Goal: Task Accomplishment & Management: Complete application form

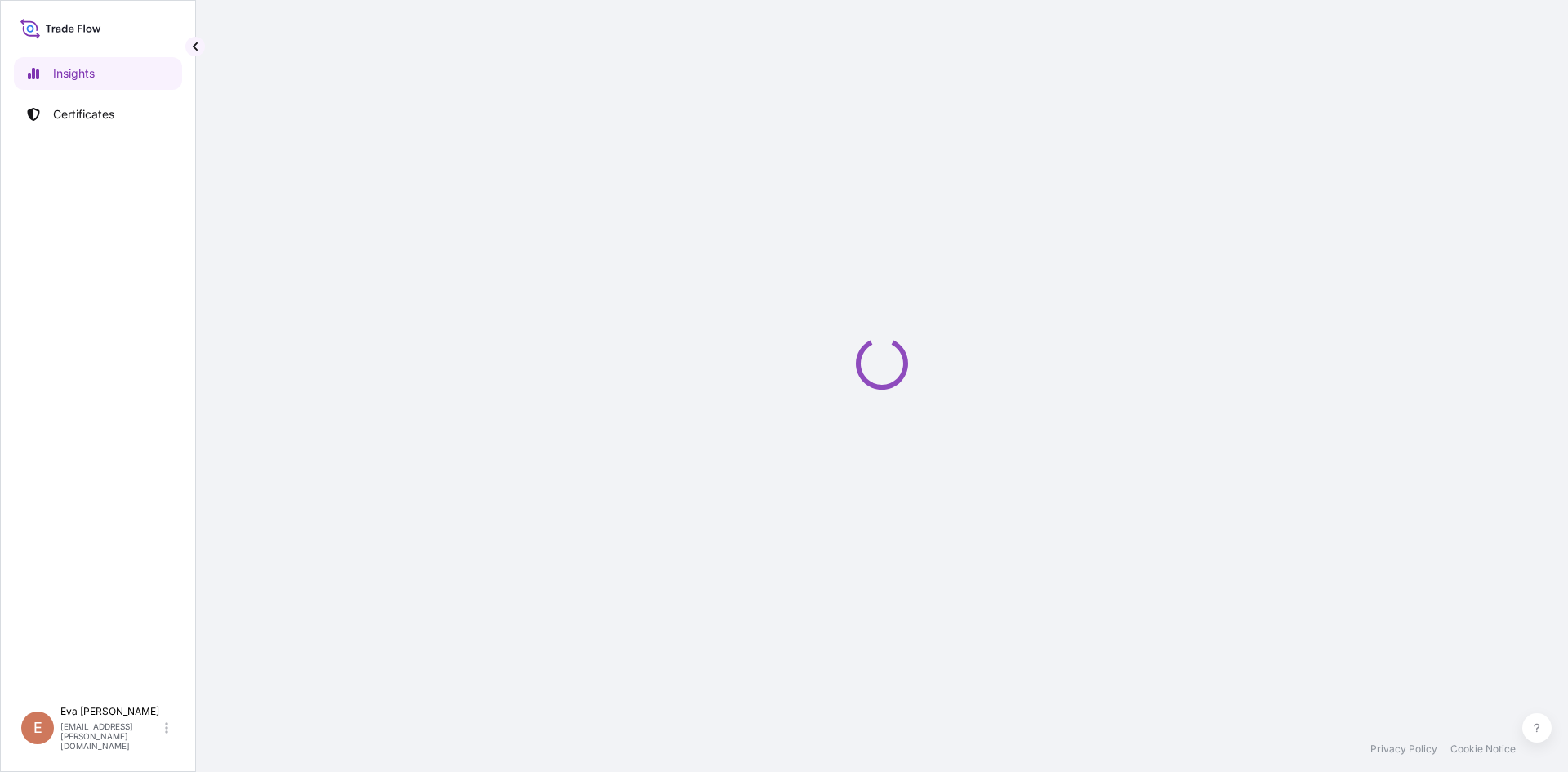
select select "2025"
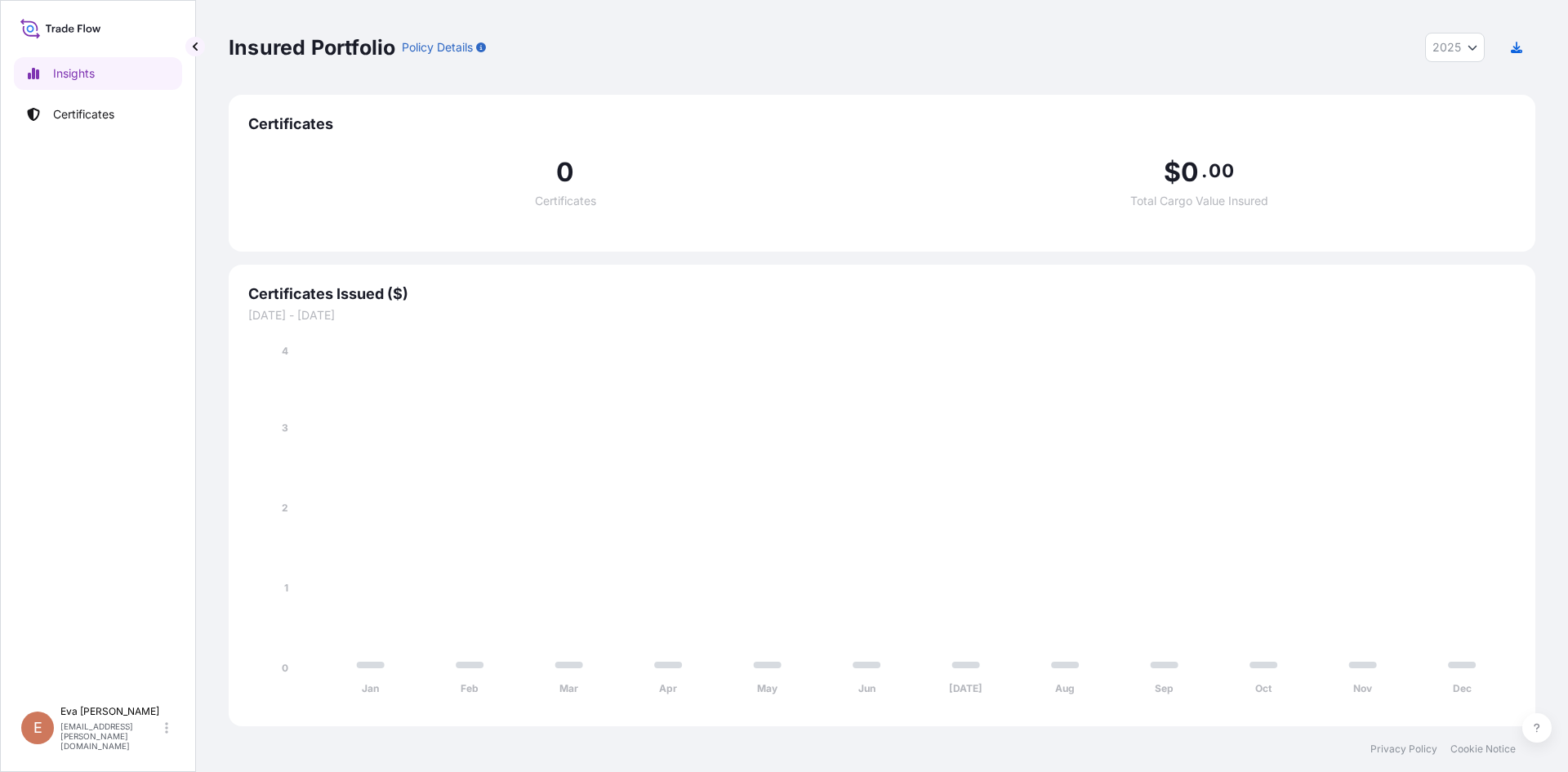
click at [85, 126] on link "Certificates" at bounding box center [98, 113] width 169 height 33
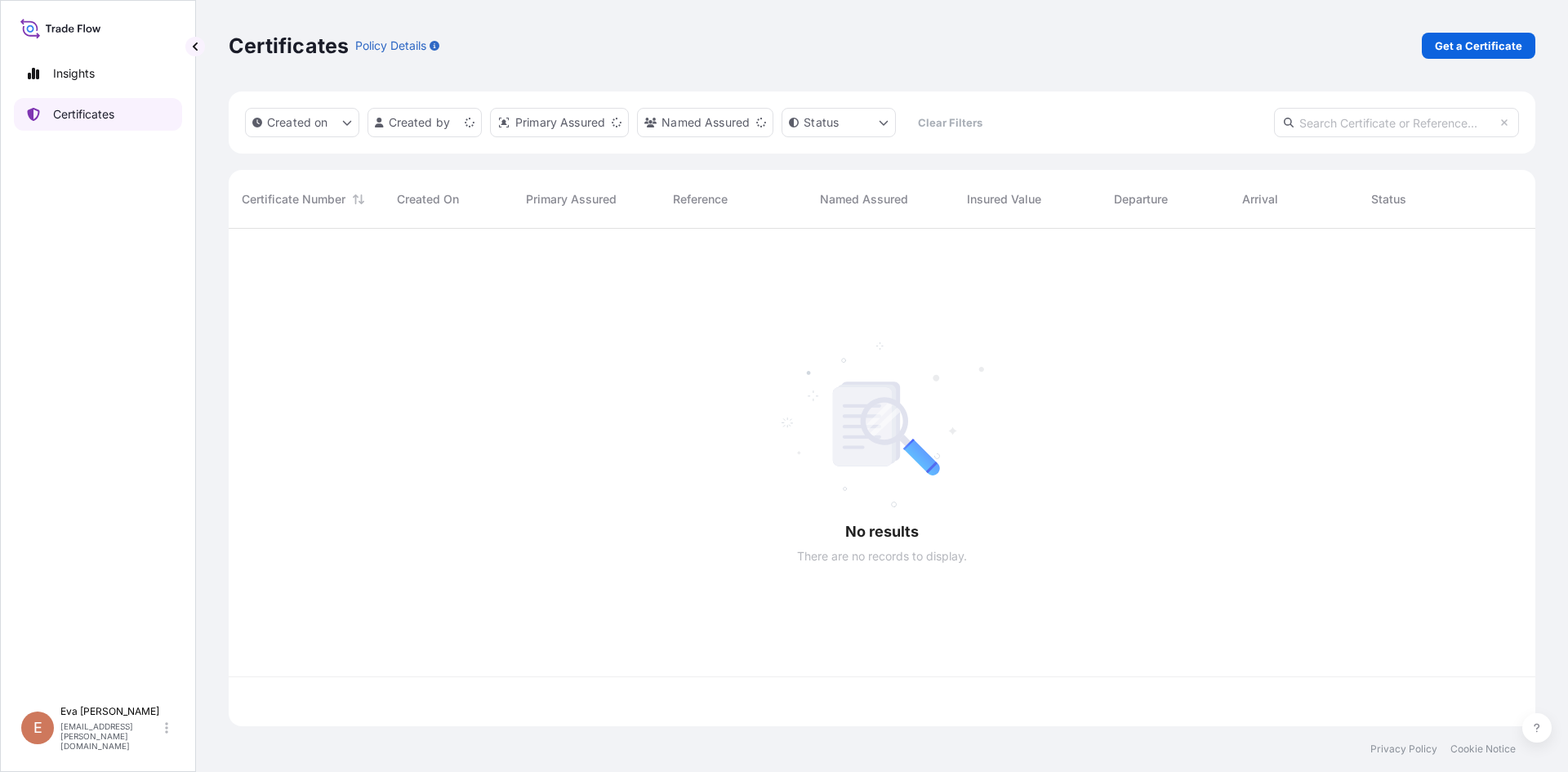
scroll to position [494, 1295]
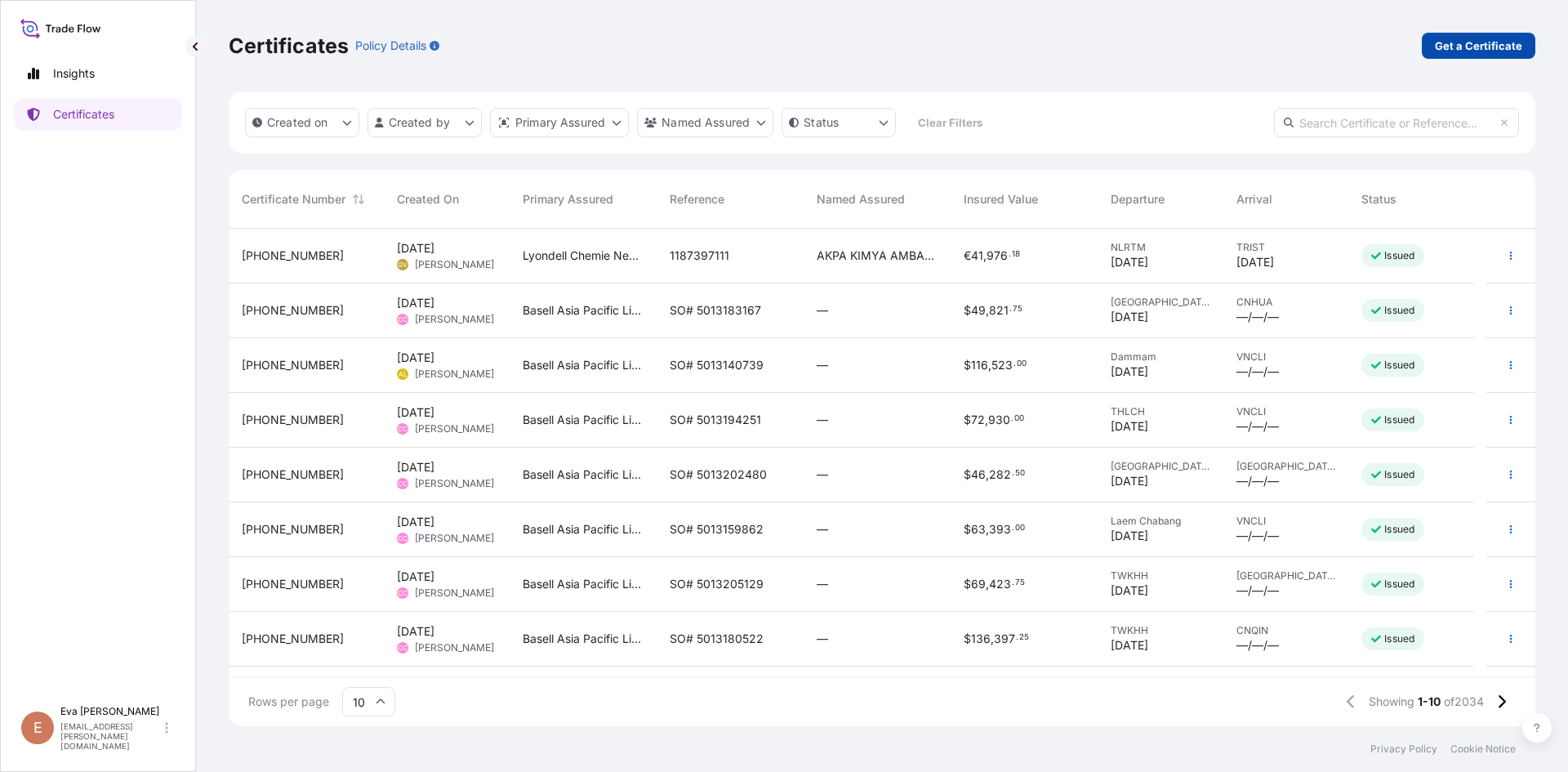
click at [1486, 50] on p "Get a Certificate" at bounding box center [1478, 45] width 88 height 17
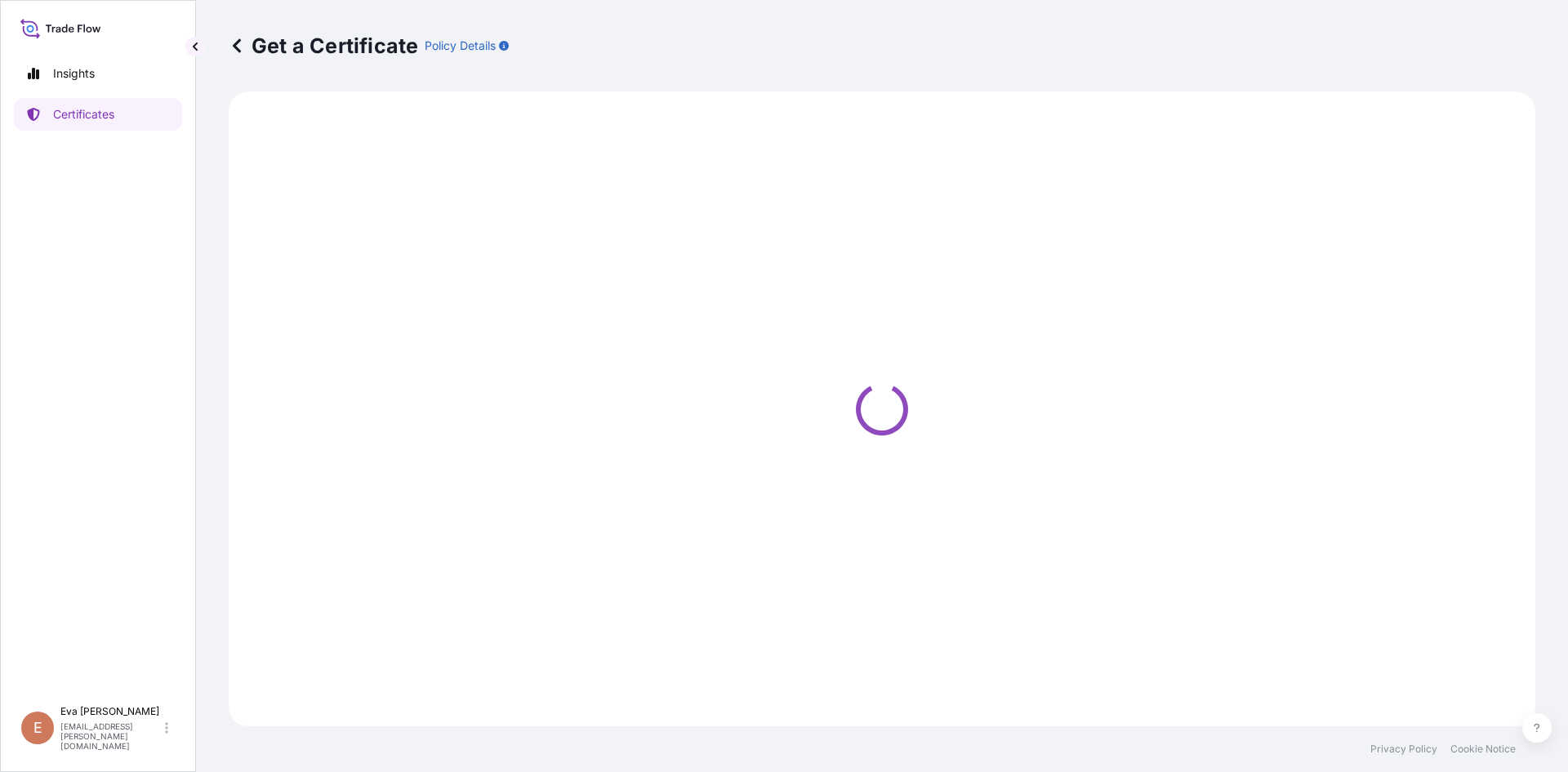
select select "Sea"
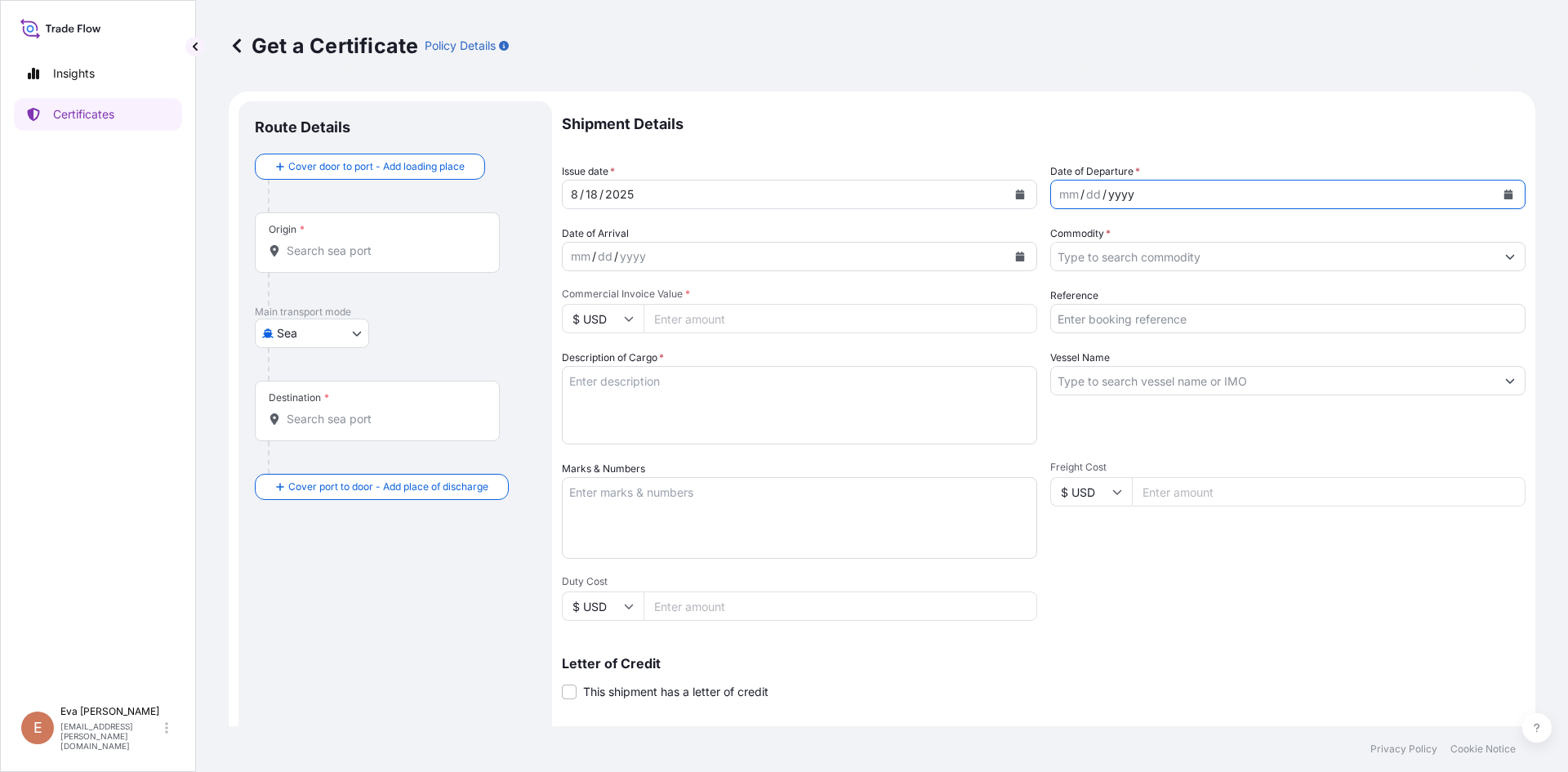
click at [1111, 201] on div "yyyy" at bounding box center [1121, 194] width 30 height 20
click at [1505, 192] on icon "Calendar" at bounding box center [1509, 194] width 9 height 10
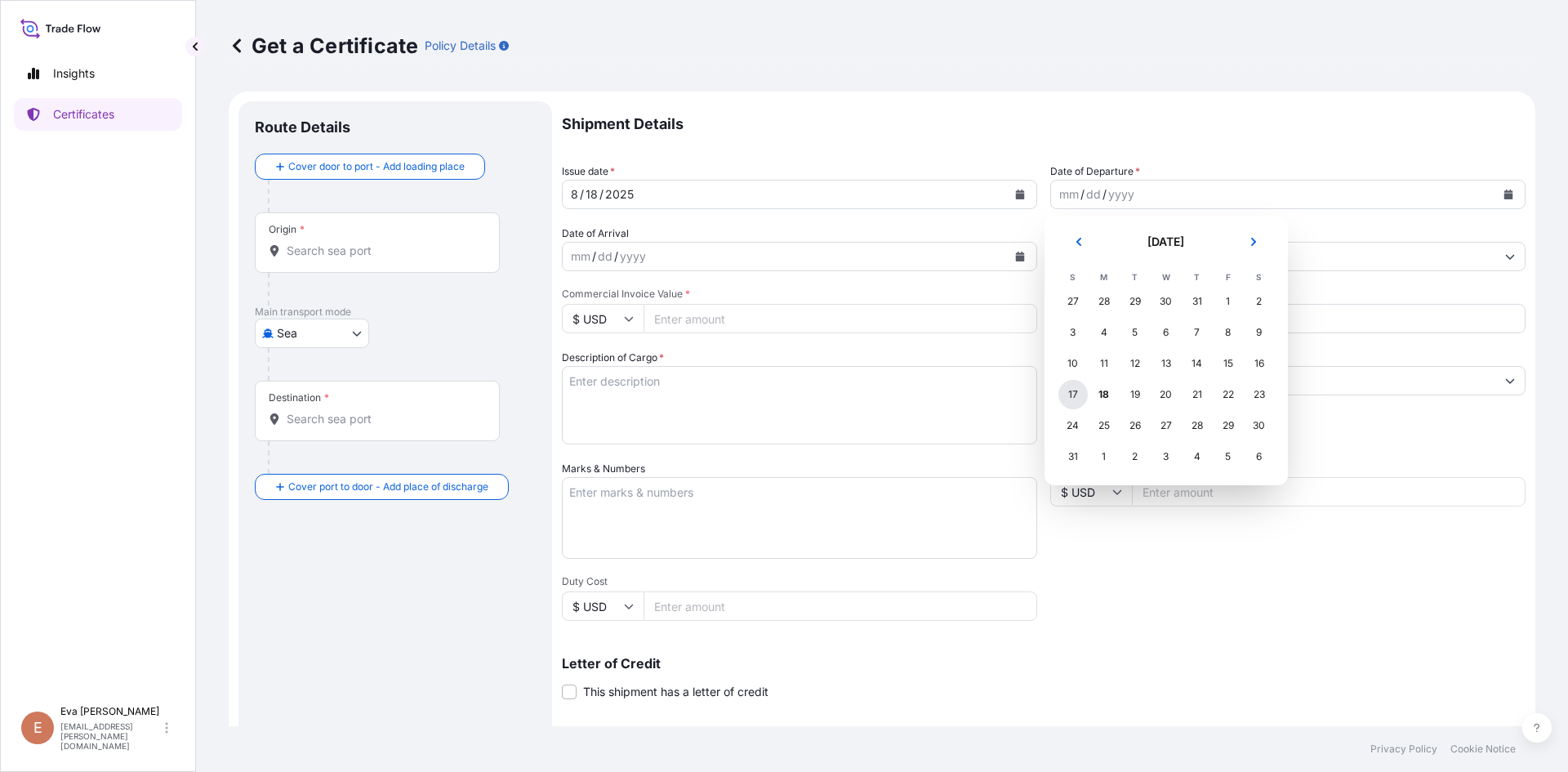
click at [1074, 398] on div "17" at bounding box center [1073, 394] width 30 height 30
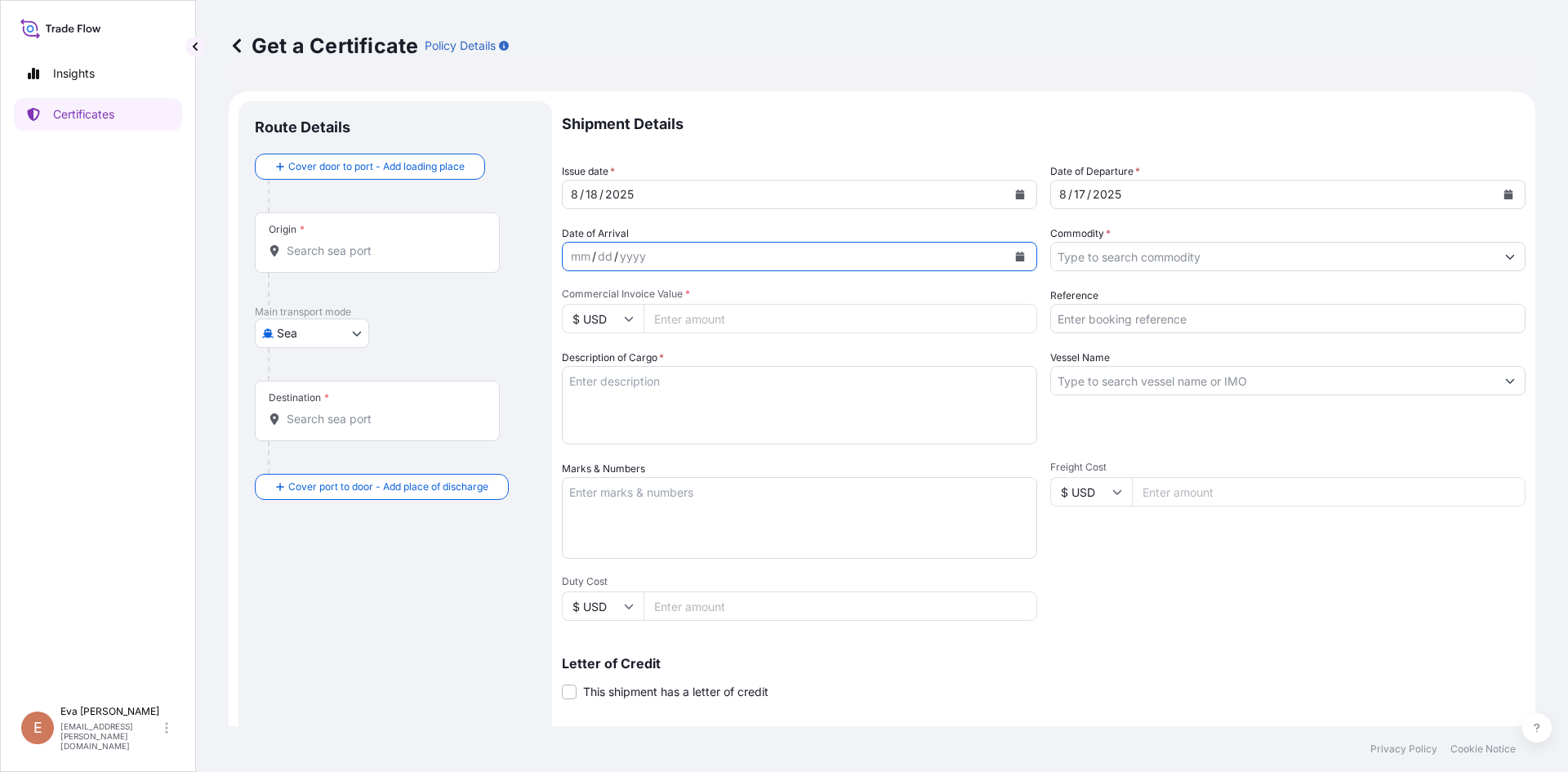
click at [1018, 258] on icon "Calendar" at bounding box center [1020, 256] width 9 height 10
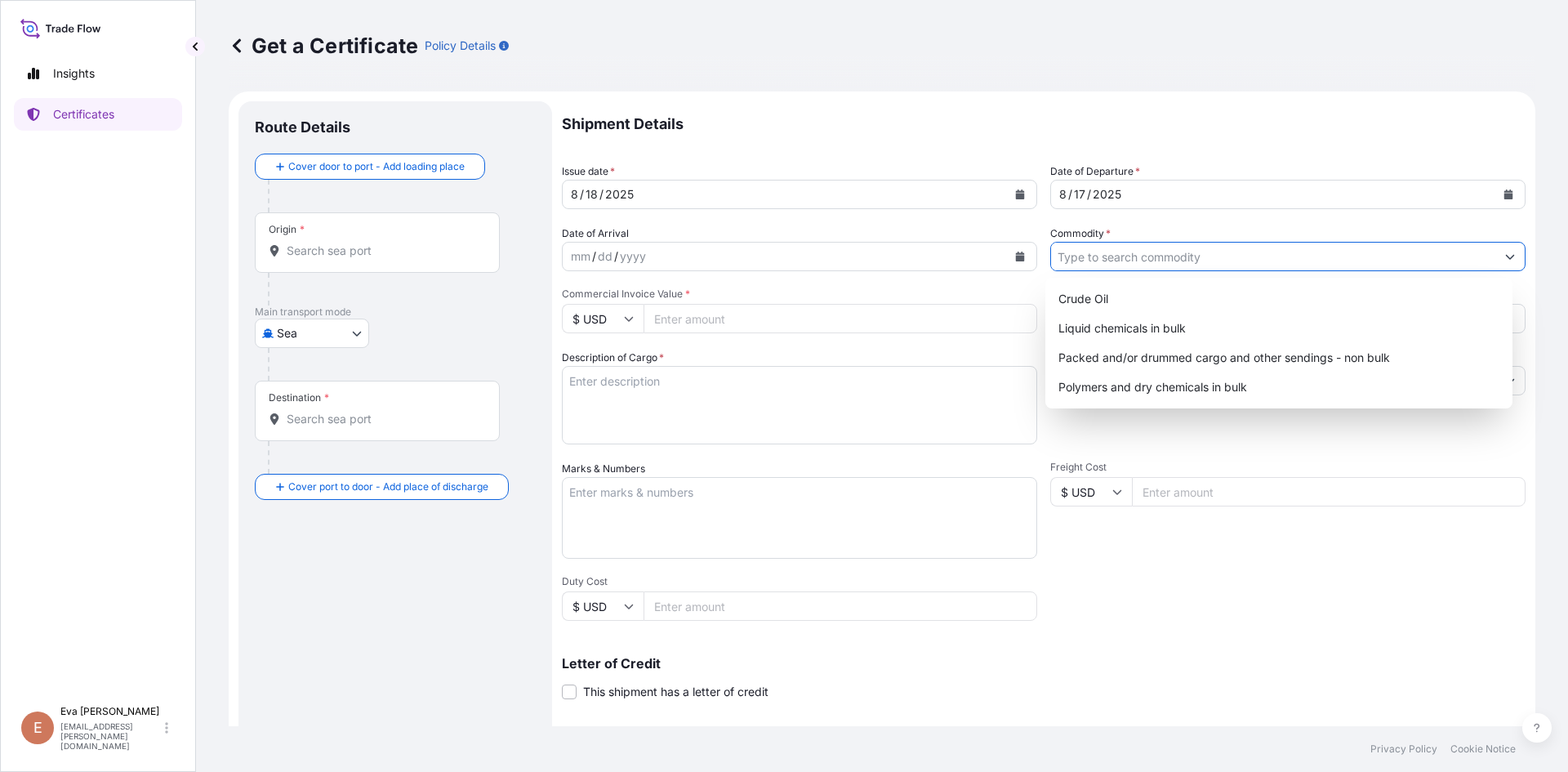
click at [1087, 258] on input "Commodity *" at bounding box center [1273, 256] width 445 height 30
click at [1132, 386] on div "Polymers and dry chemicals in bulk" at bounding box center [1279, 387] width 455 height 30
type input "Polymers and dry chemicals in bulk"
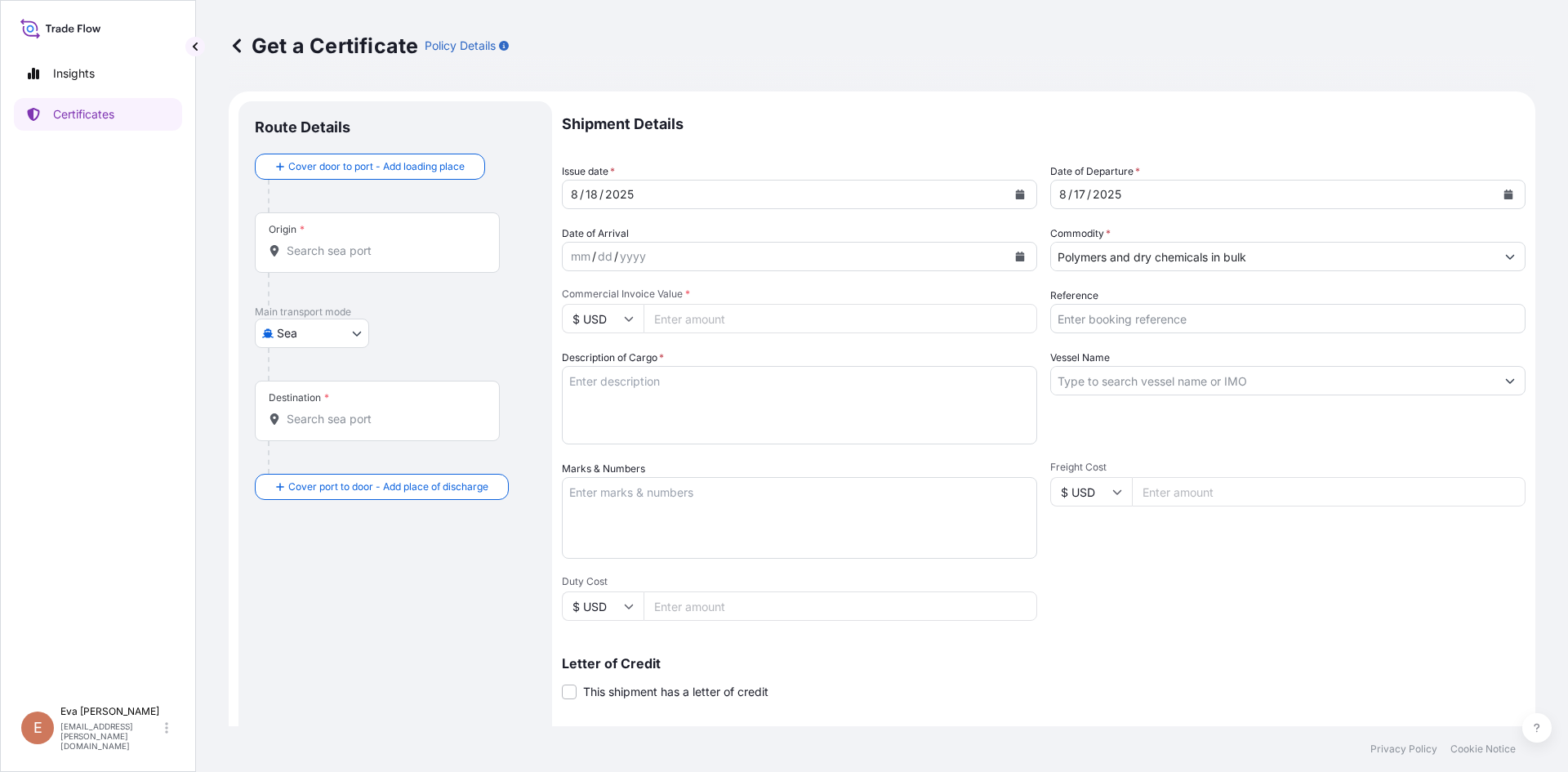
click at [627, 316] on icon at bounding box center [629, 318] width 10 height 10
click at [615, 361] on div "€ EUR" at bounding box center [603, 363] width 69 height 31
type input "€ EUR"
click at [686, 320] on input "Commercial Invoice Value *" at bounding box center [840, 318] width 393 height 30
type input "24827"
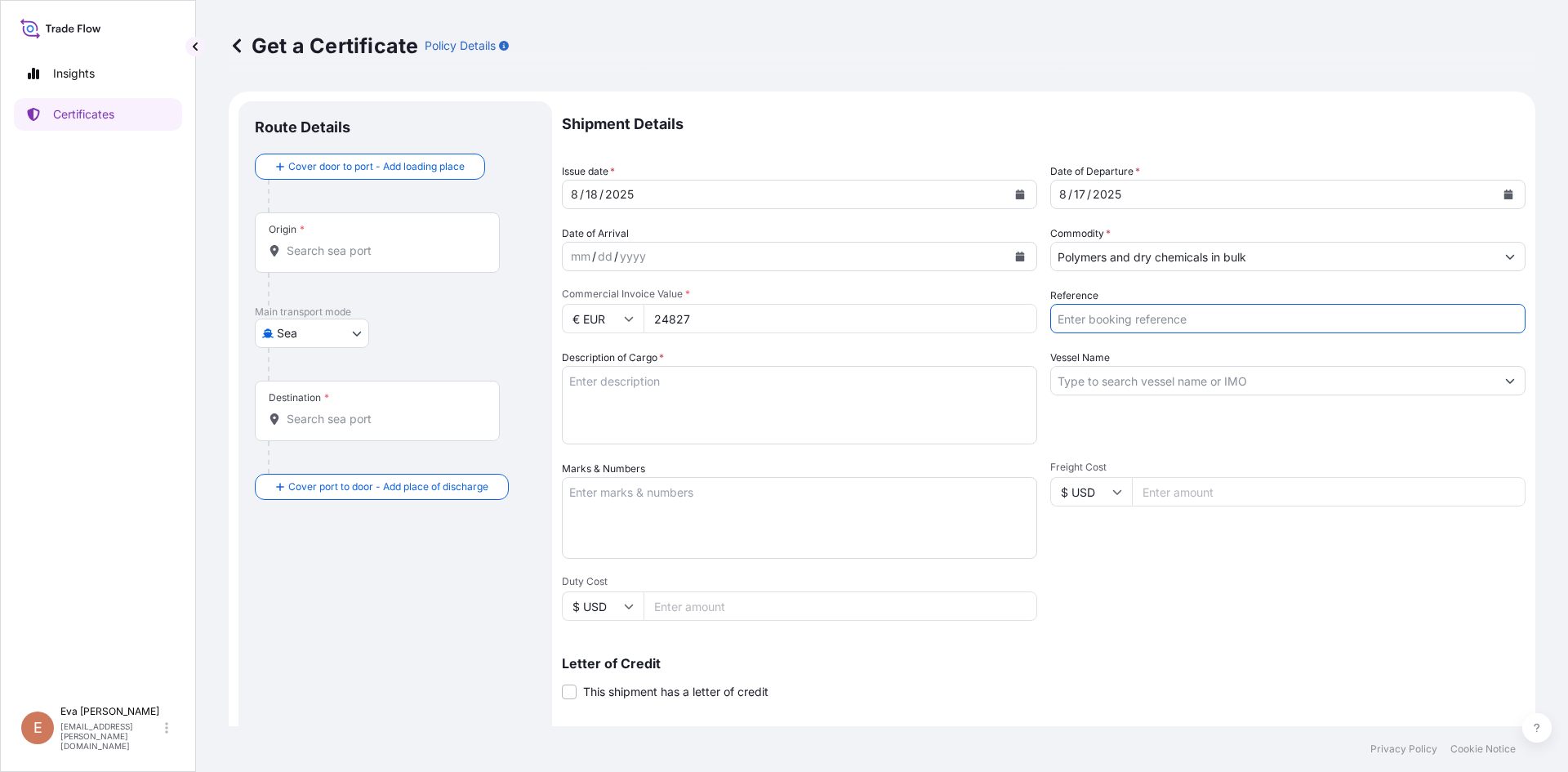
click at [1069, 312] on input "Reference" at bounding box center [1288, 318] width 475 height 30
type input "1625203699"
drag, startPoint x: 810, startPoint y: 369, endPoint x: 801, endPoint y: 373, distance: 9.8
click at [809, 370] on textarea "Description of Cargo *" at bounding box center [800, 405] width 475 height 79
type textarea "1x20 pal"
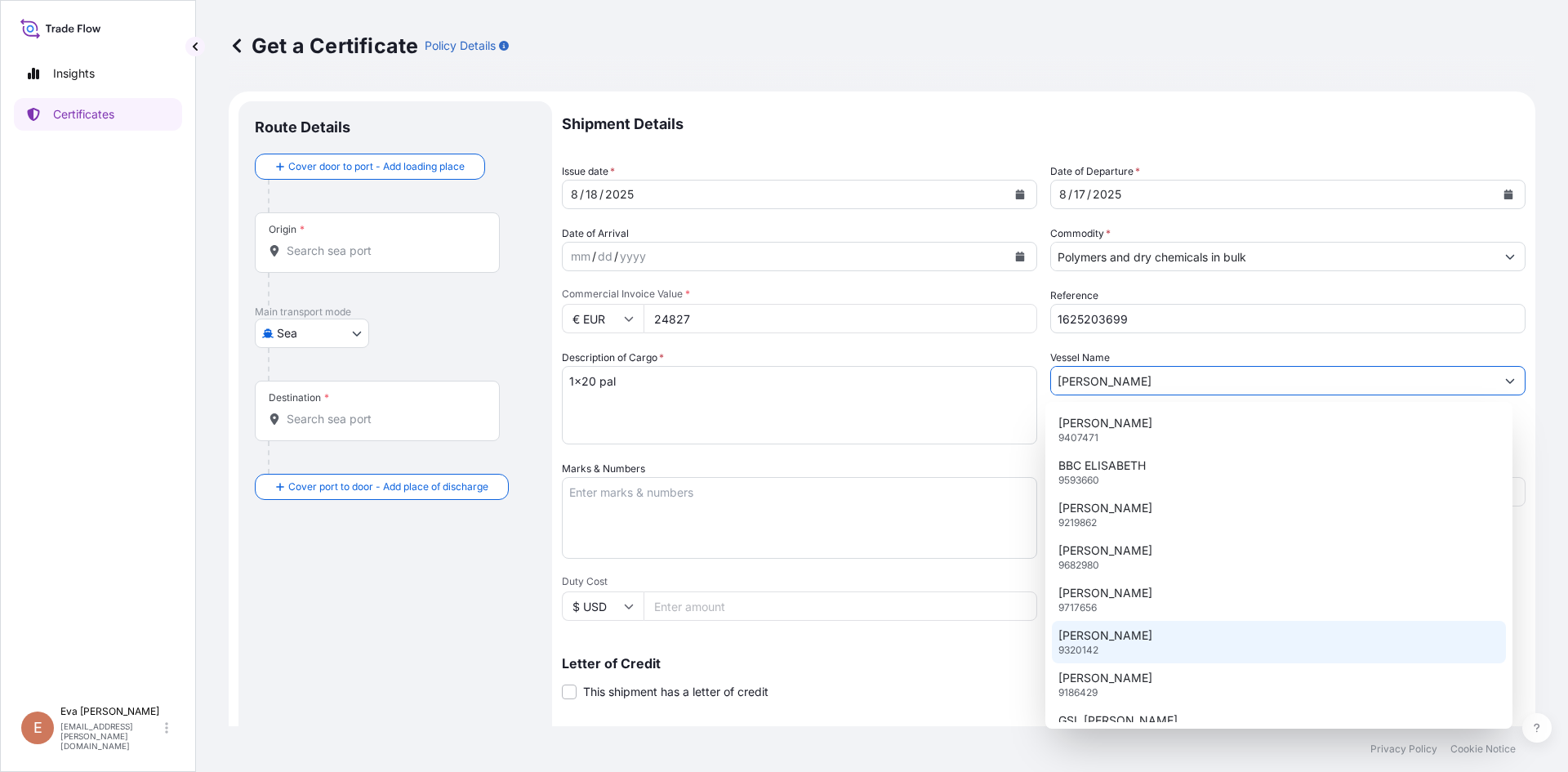
click at [1127, 640] on p "[PERSON_NAME]" at bounding box center [1105, 635] width 94 height 17
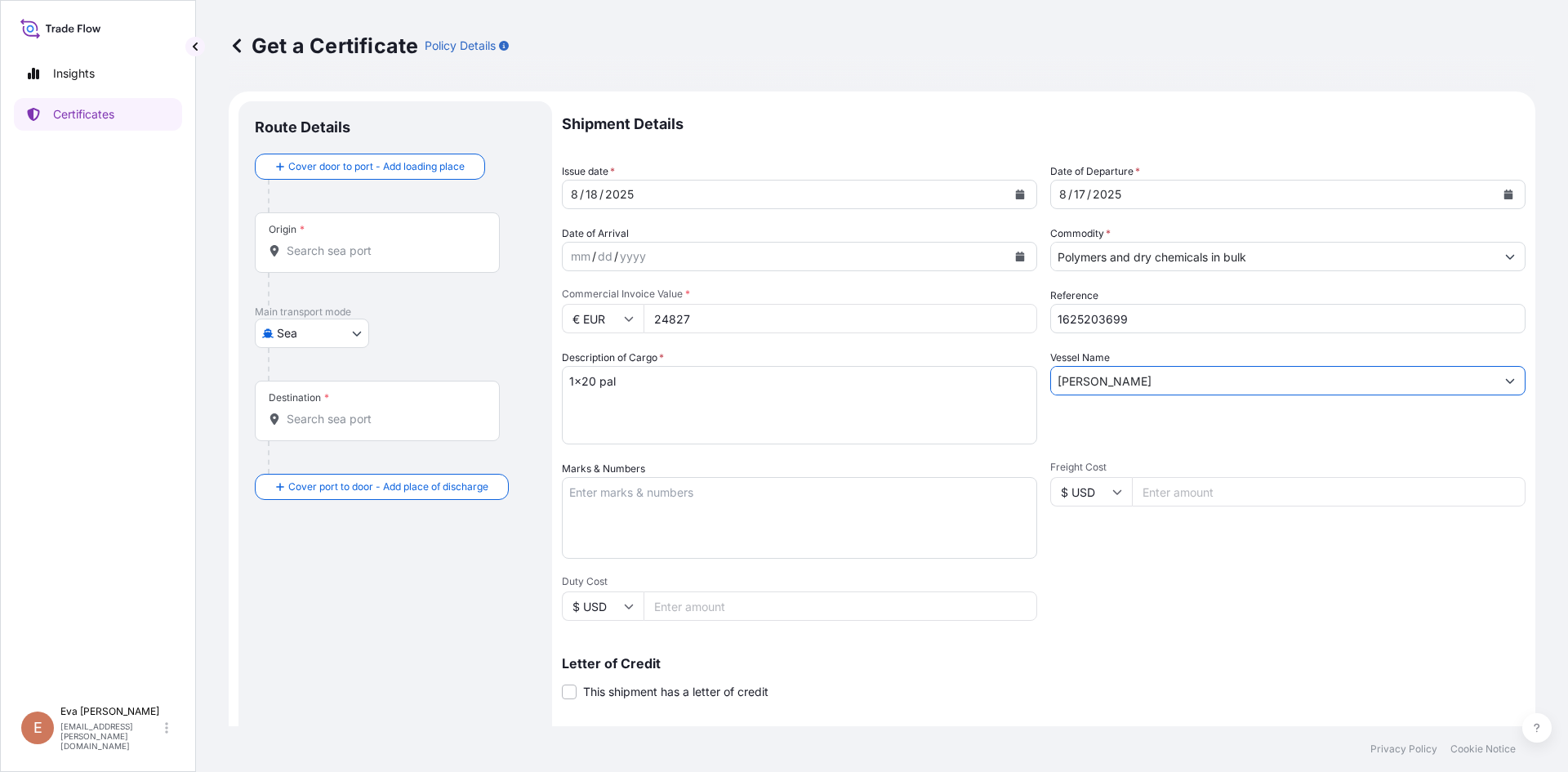
type input "[PERSON_NAME]"
click at [340, 249] on input "Origin *" at bounding box center [383, 250] width 192 height 17
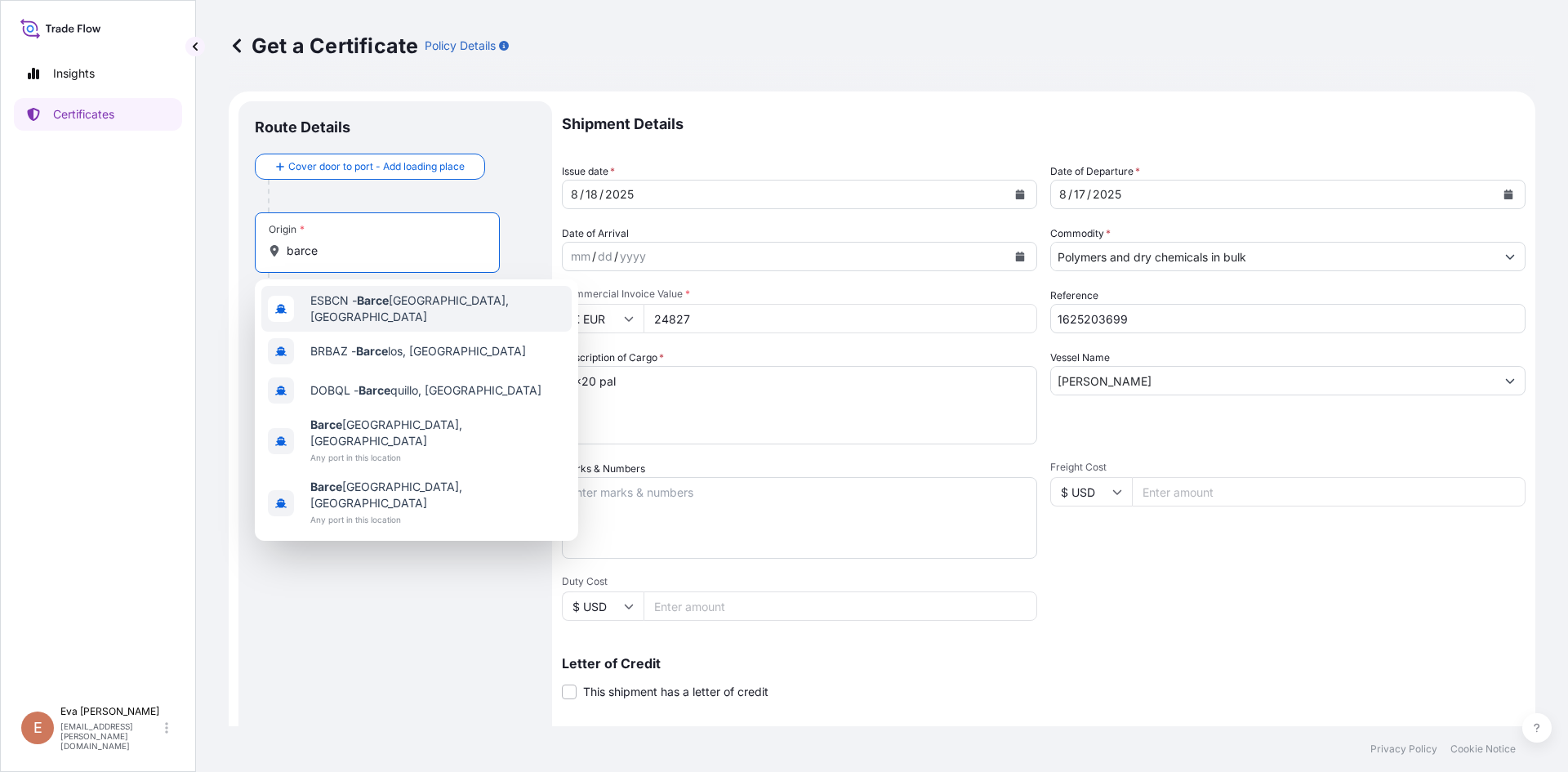
click at [373, 316] on div "ESBCN - [PERSON_NAME], [GEOGRAPHIC_DATA]" at bounding box center [416, 309] width 311 height 45
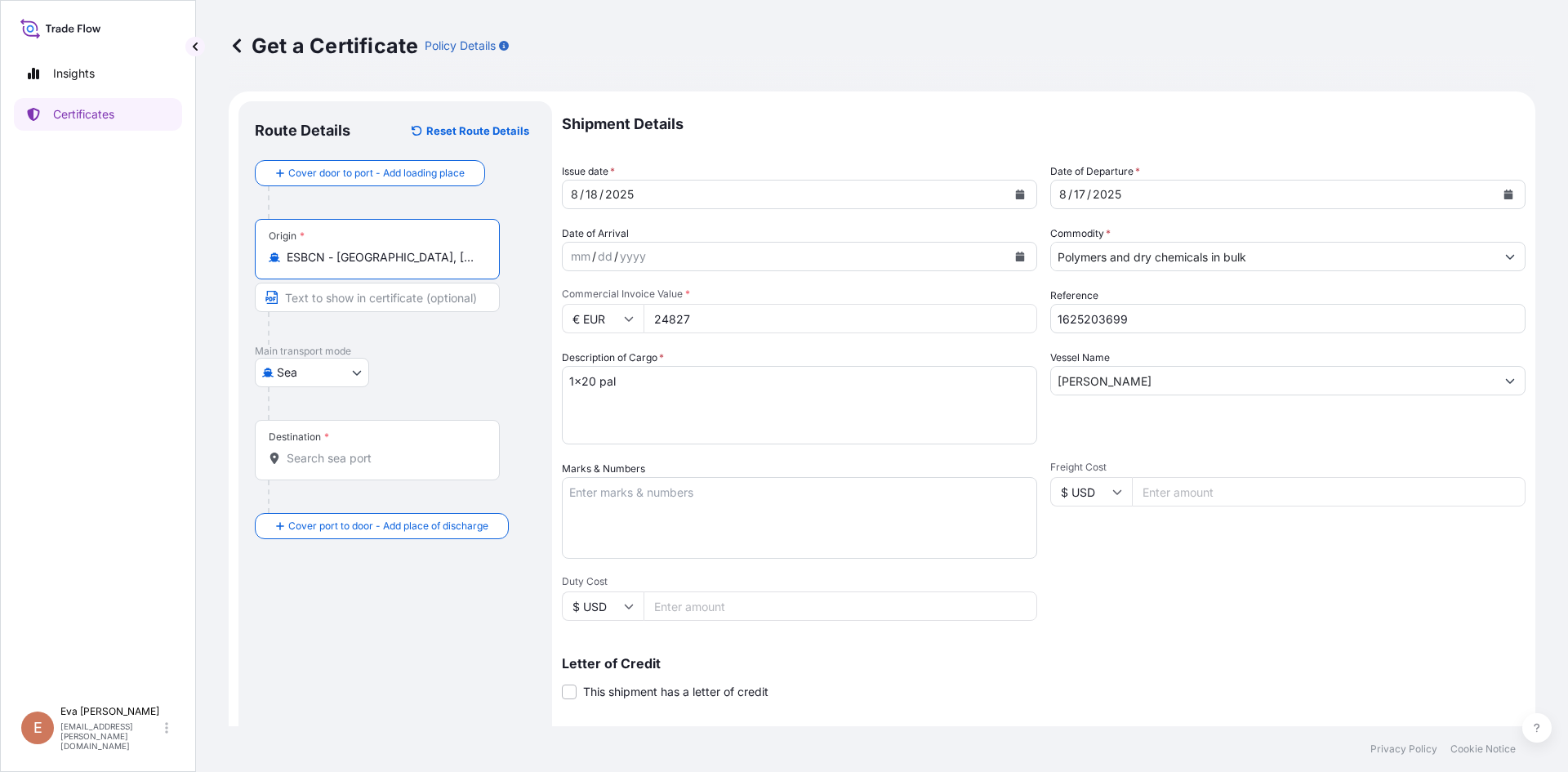
type input "ESBCN - [GEOGRAPHIC_DATA], [GEOGRAPHIC_DATA]"
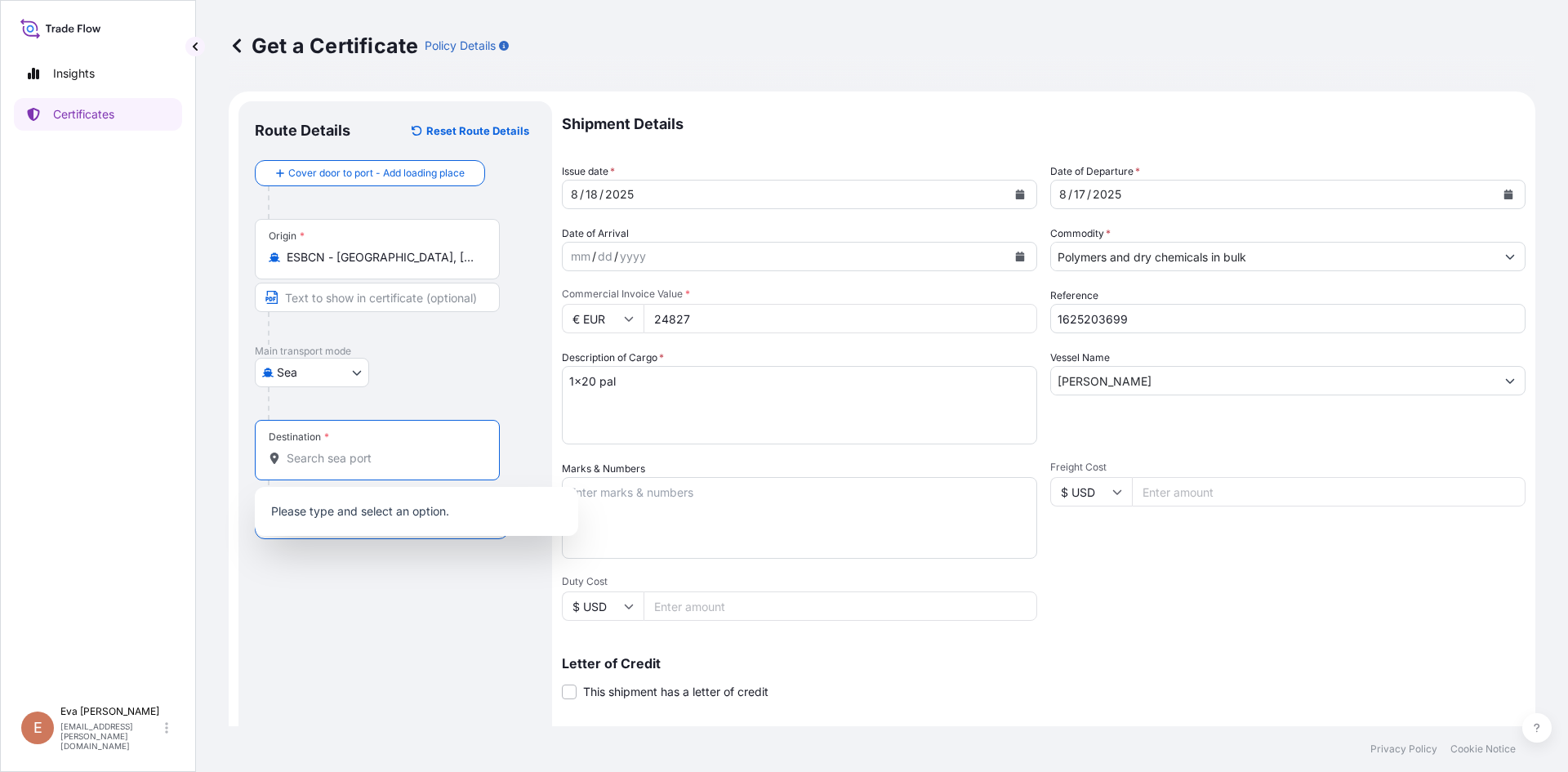
click at [331, 454] on input "Destination *" at bounding box center [383, 457] width 192 height 17
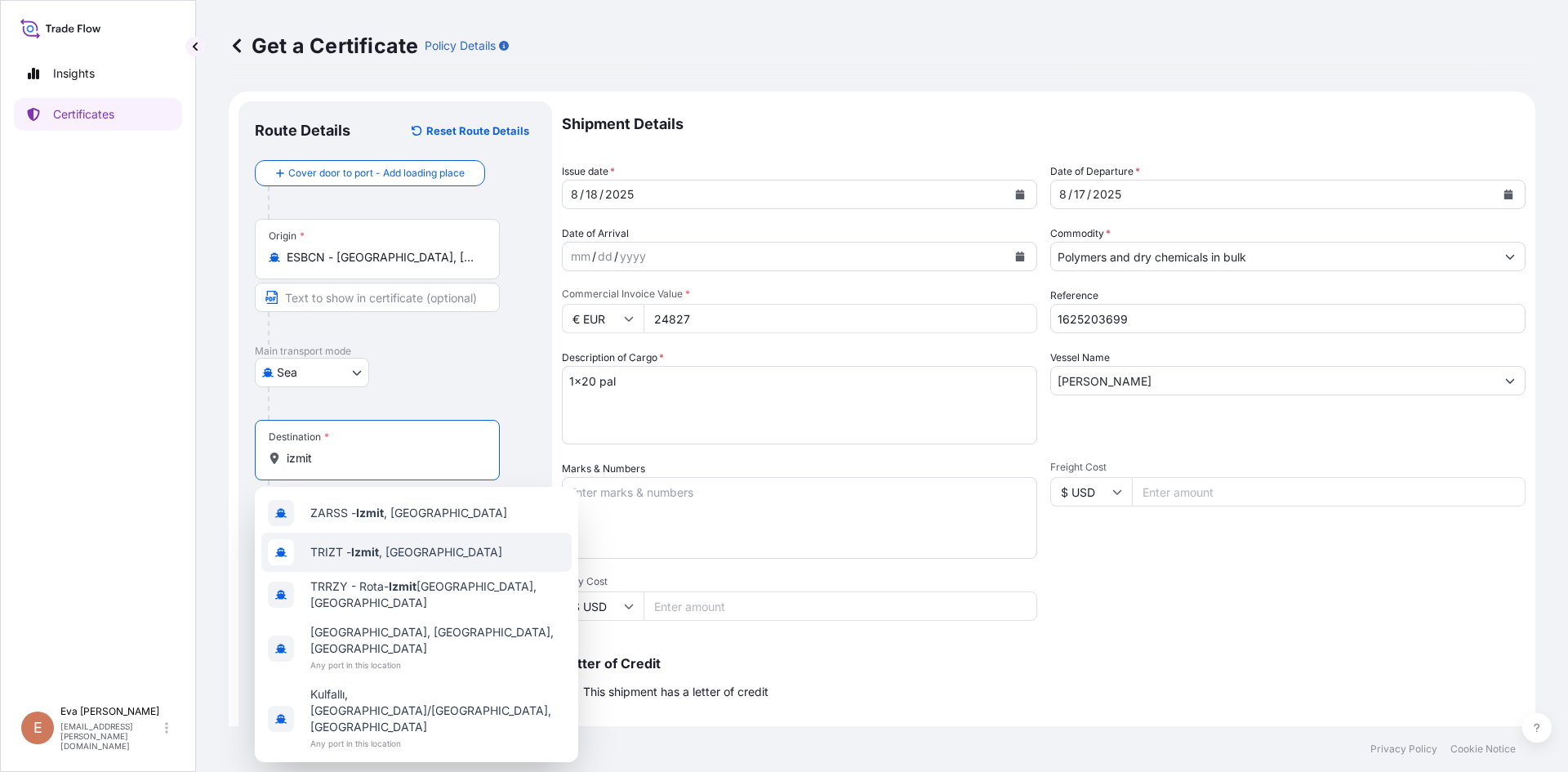
click at [386, 552] on span "TRIZT - [GEOGRAPHIC_DATA] , [GEOGRAPHIC_DATA]" at bounding box center [406, 552] width 192 height 17
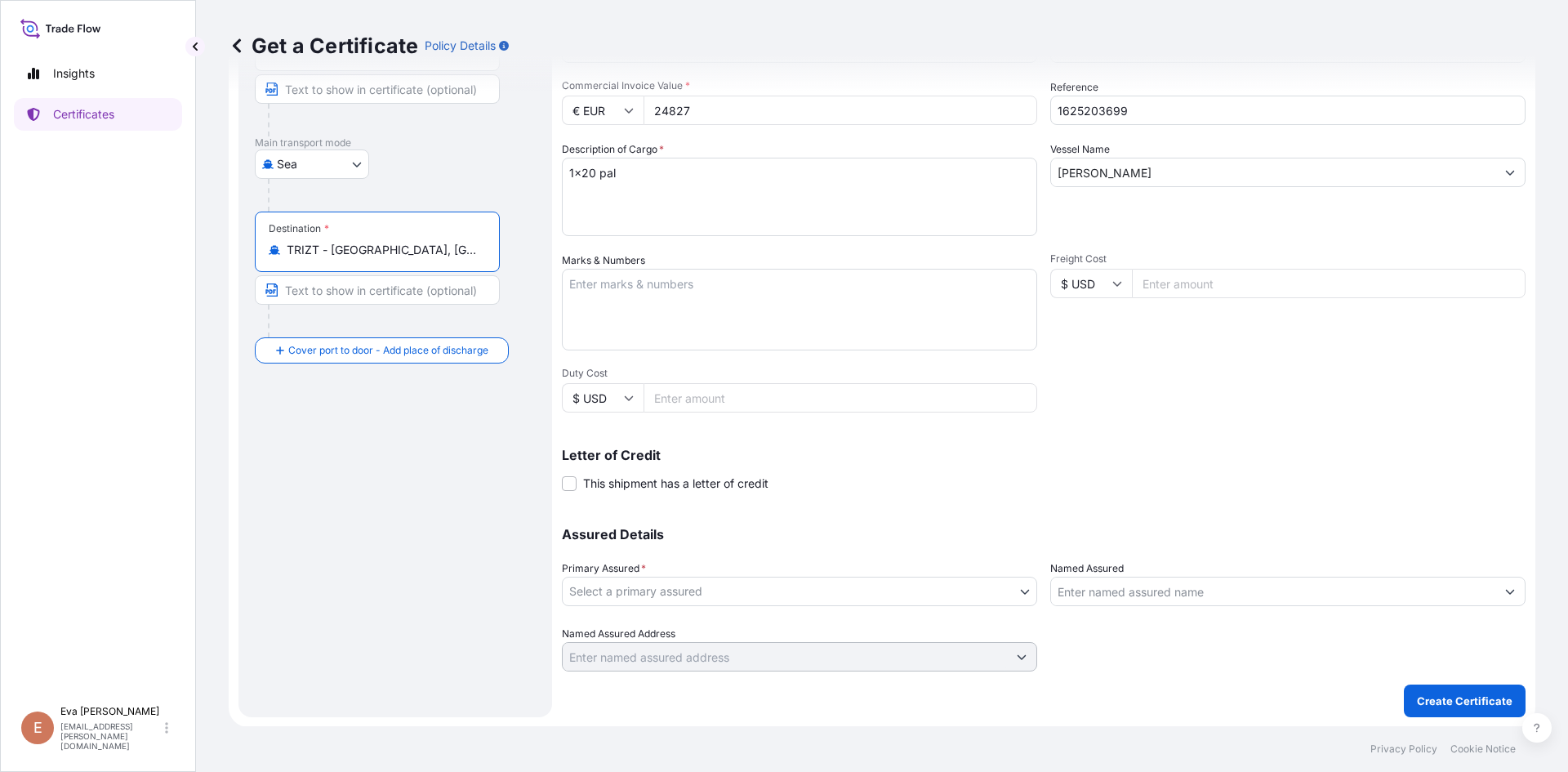
scroll to position [209, 0]
type input "TRIZT - [GEOGRAPHIC_DATA], [GEOGRAPHIC_DATA]"
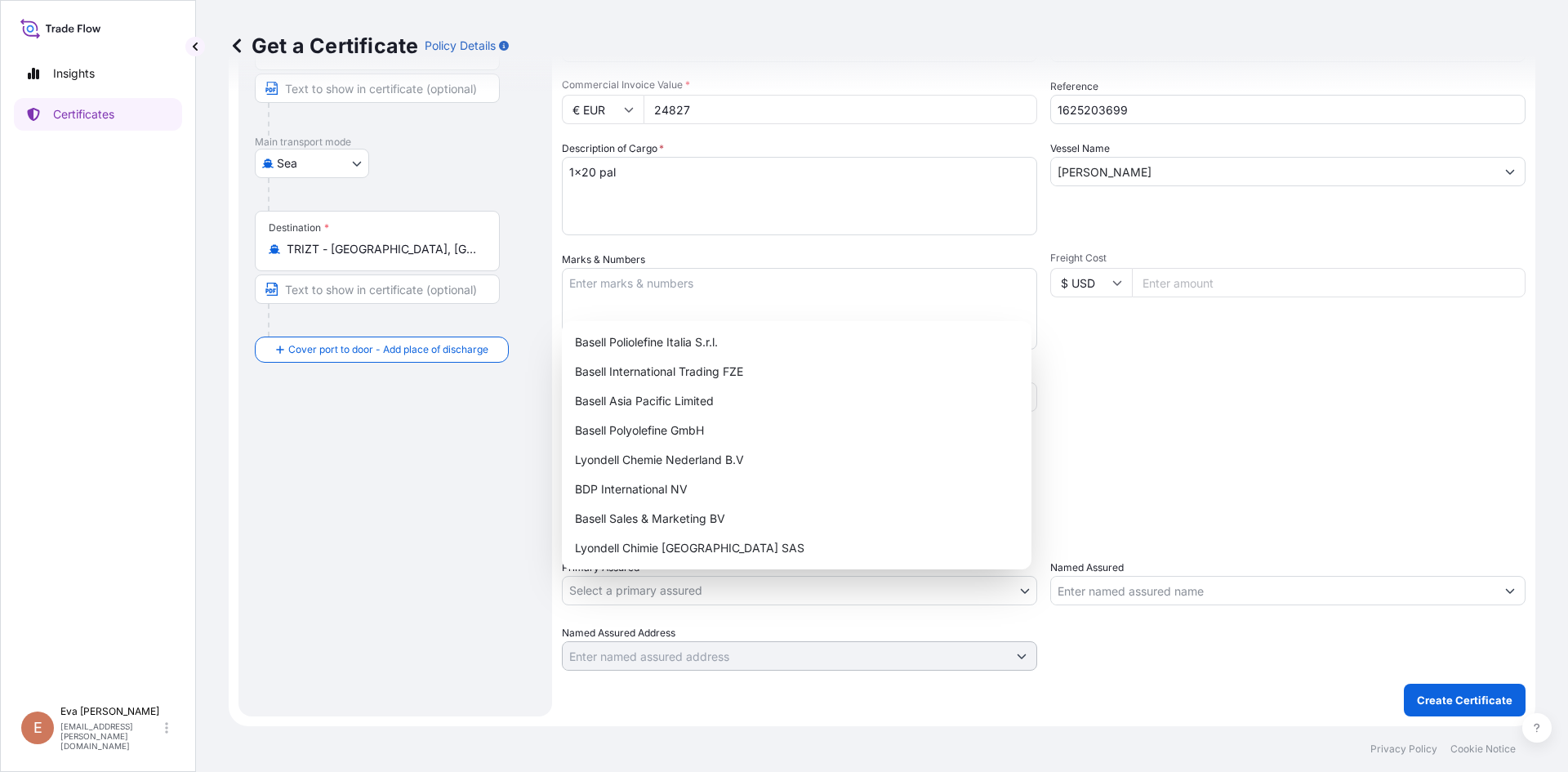
click at [748, 590] on body "Insights Certificates E [PERSON_NAME] [PERSON_NAME][EMAIL_ADDRESS][PERSON_NAME]…" at bounding box center [784, 386] width 1568 height 772
click at [673, 523] on div "Basell Sales & Marketing BV" at bounding box center [796, 519] width 457 height 30
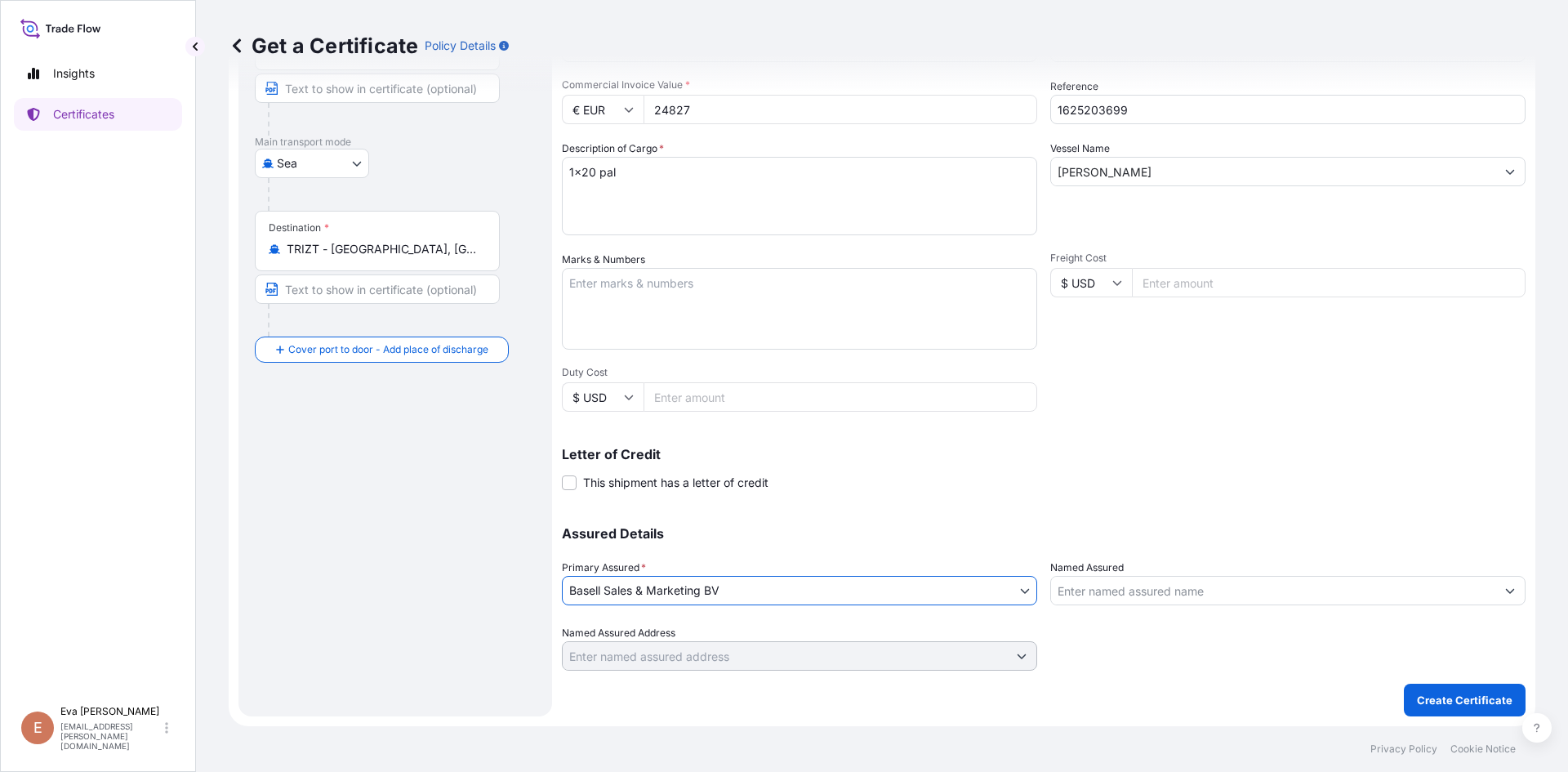
click at [1091, 588] on input "Named Assured" at bounding box center [1273, 591] width 445 height 30
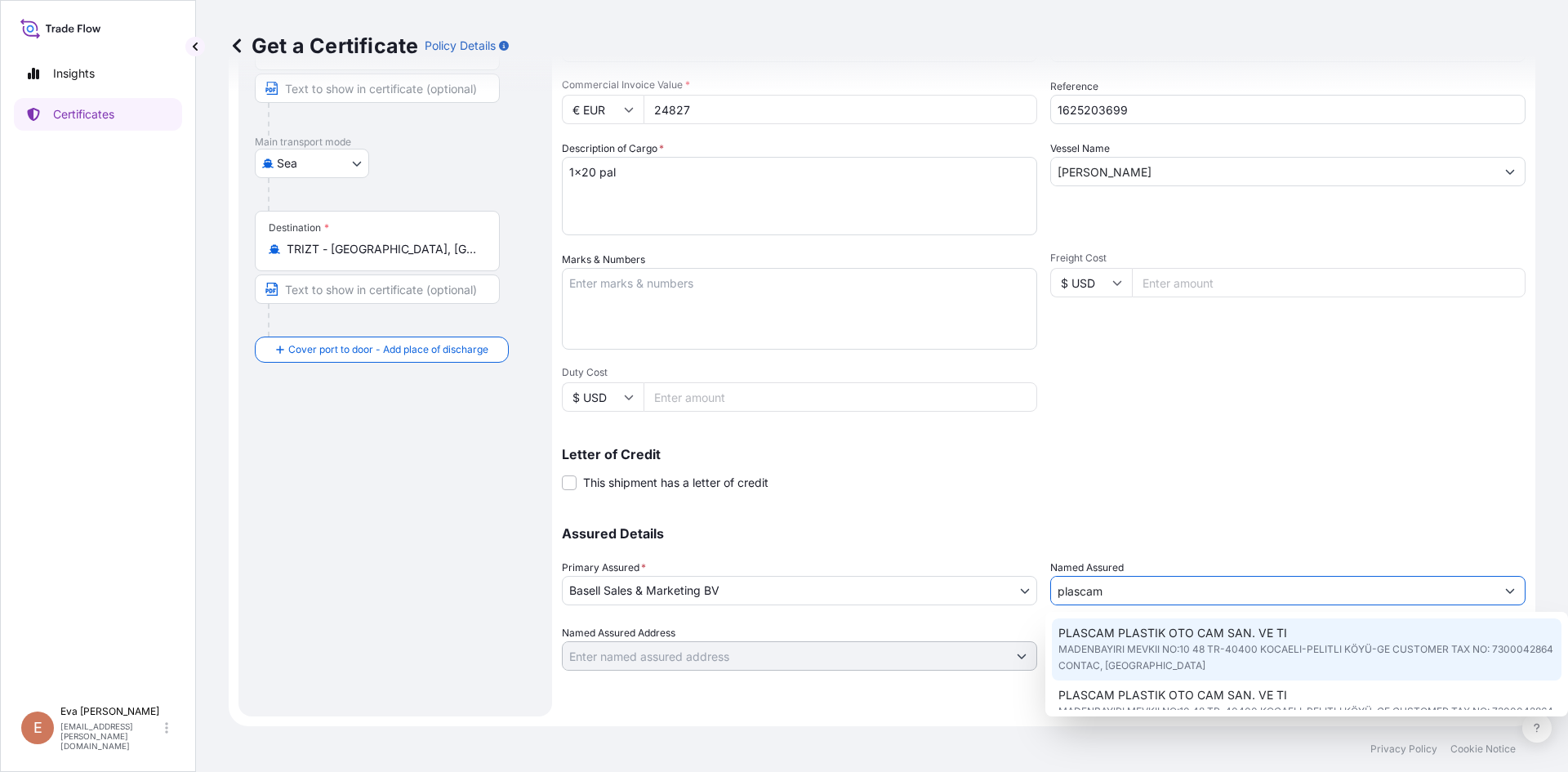
click at [1123, 642] on span "MADENBAYIRI MEVKII NO:10 48 TR-40400 KOCAELI-PELITLI KÖYÜ-GE CUSTOMER TAX NO: 7…" at bounding box center [1307, 657] width 497 height 33
type input "PLASCAM PLASTIK OTO CAM SAN. VE TI"
type input "MADENBAYIRI MEVKII NO:10 48TR-40400 KOCAELI-PELITLI KÖYÜ-GECUSTOMER TAX NO: 730…"
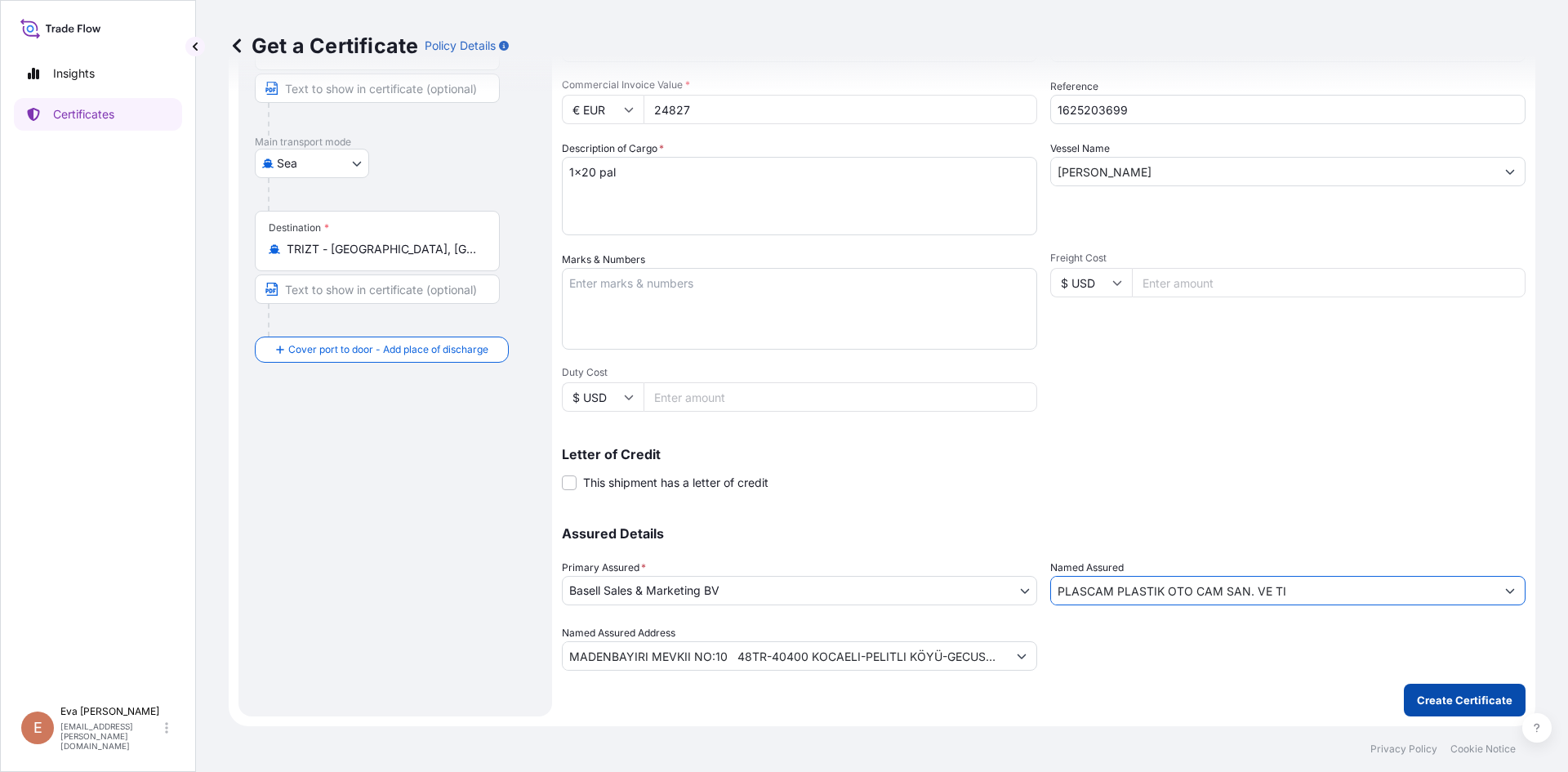
type input "PLASCAM PLASTIK OTO CAM SAN. VE TI"
click at [1439, 700] on p "Create Certificate" at bounding box center [1464, 700] width 96 height 17
type input "MADENBAYIRI MEVKII NO:10 48TR-40400 KOCAELI-PELITLI KÖYÜ-GECUSTOMER TAX NO: 730…"
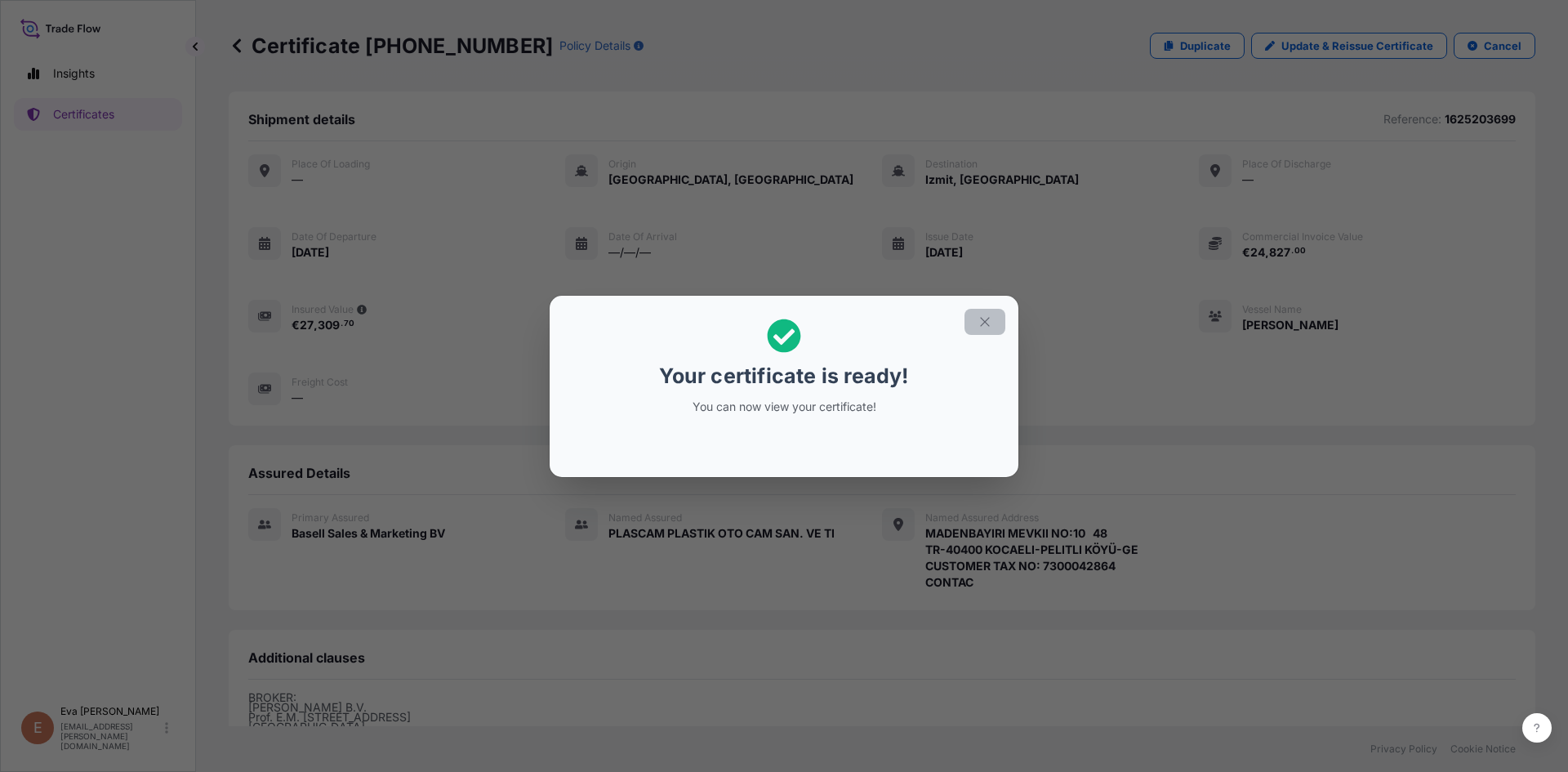
click at [985, 324] on icon "button" at bounding box center [984, 321] width 15 height 15
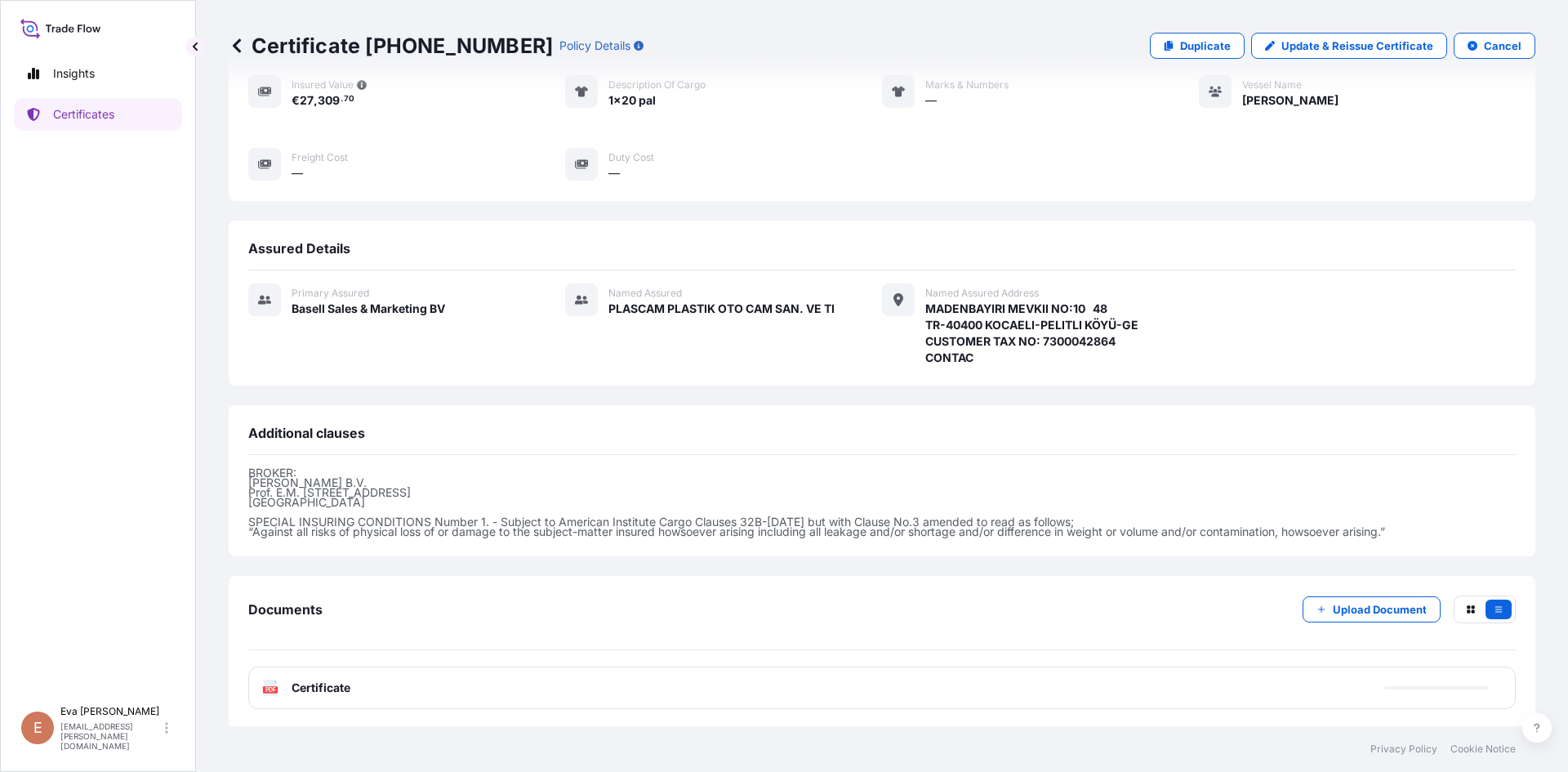
scroll to position [227, 0]
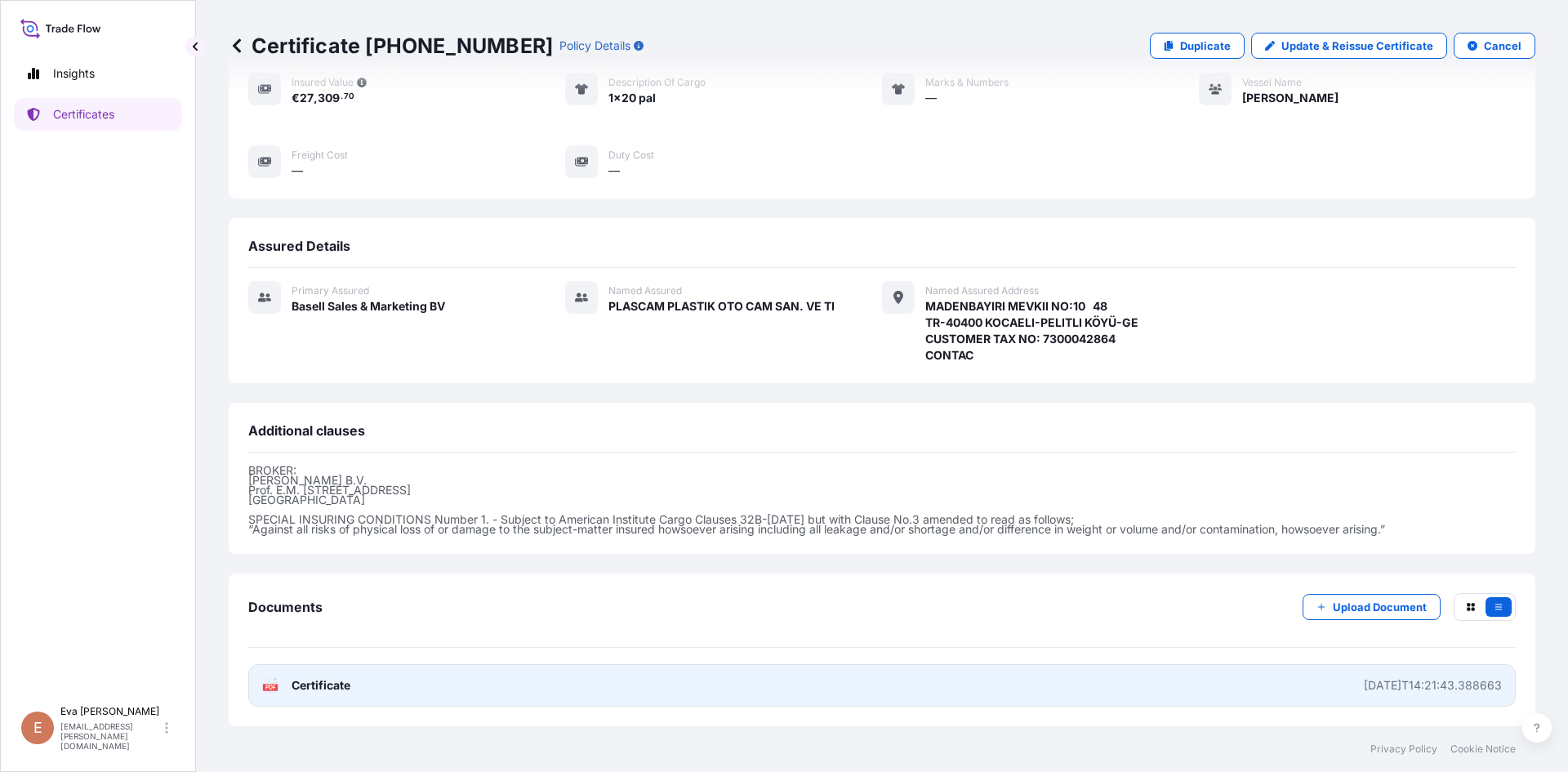
click at [271, 684] on text "PDF" at bounding box center [270, 687] width 11 height 6
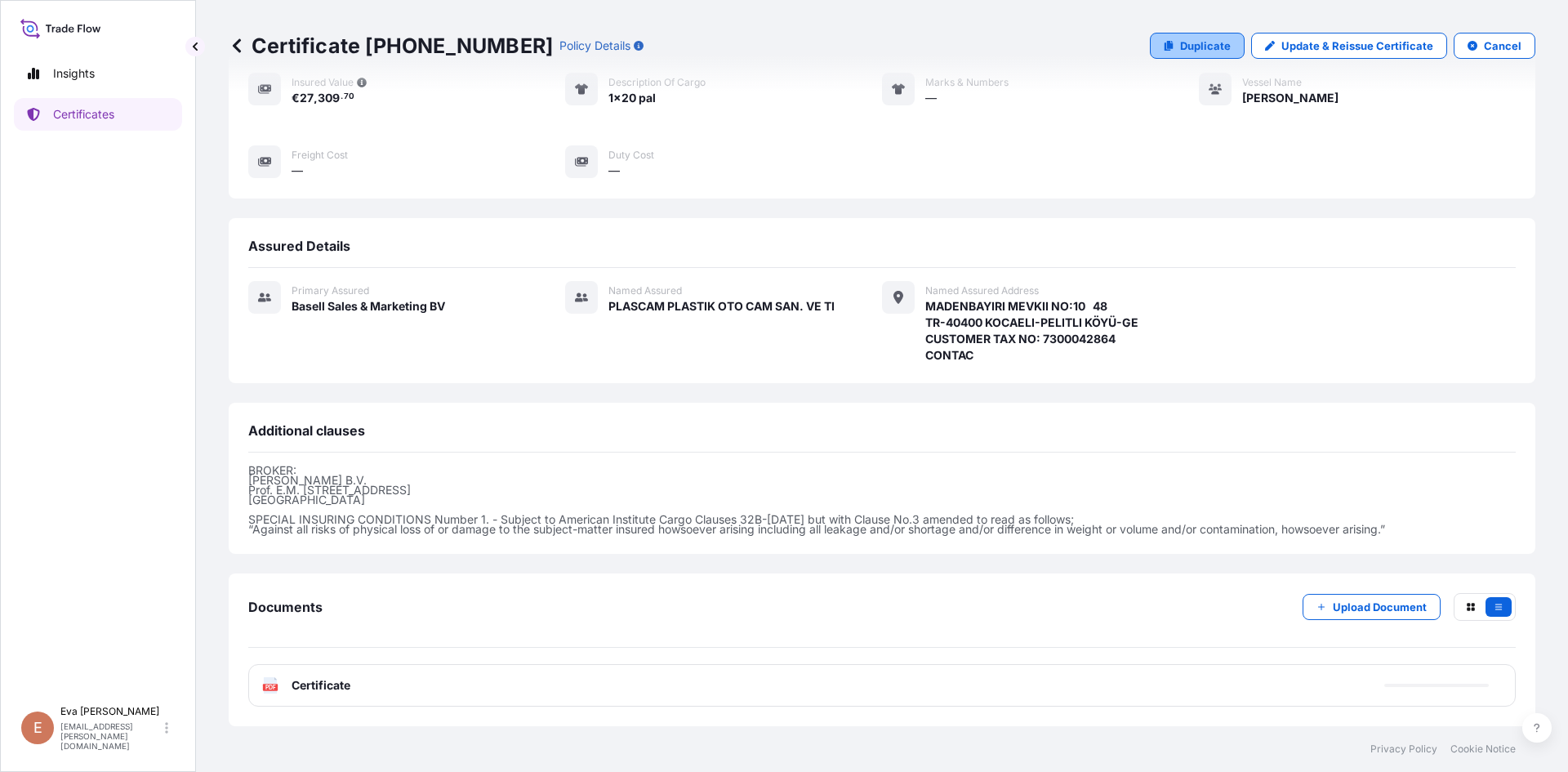
click at [1200, 40] on p "Duplicate" at bounding box center [1205, 45] width 50 height 17
select select "Sea"
select select "32164"
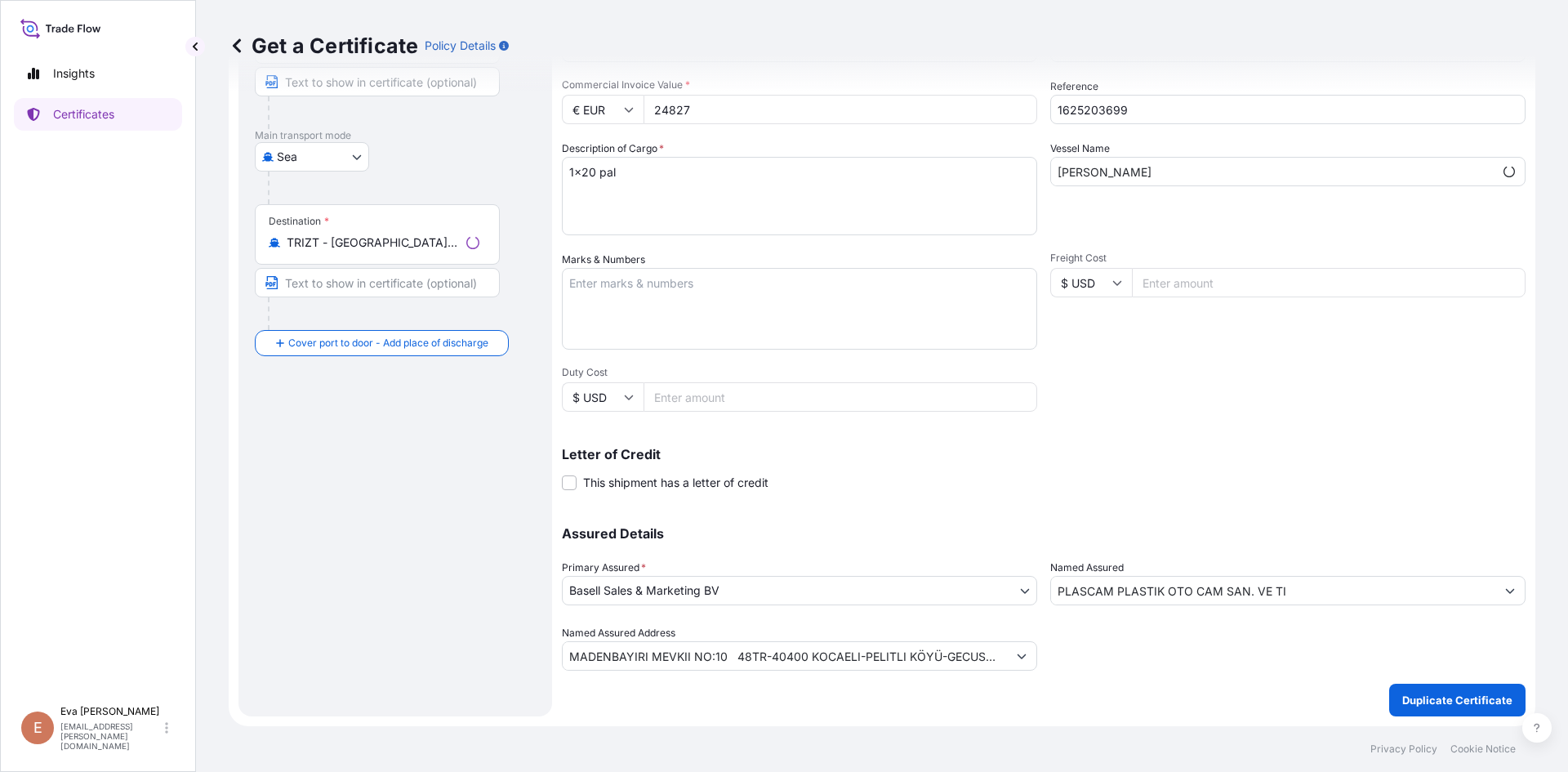
scroll to position [209, 0]
type input "MADENBAYIRI MEVKII NO:10 48TR-40400 KOCAELI-PELITLI KÖYÜ-GECUSTOMER TAX NO: 730…"
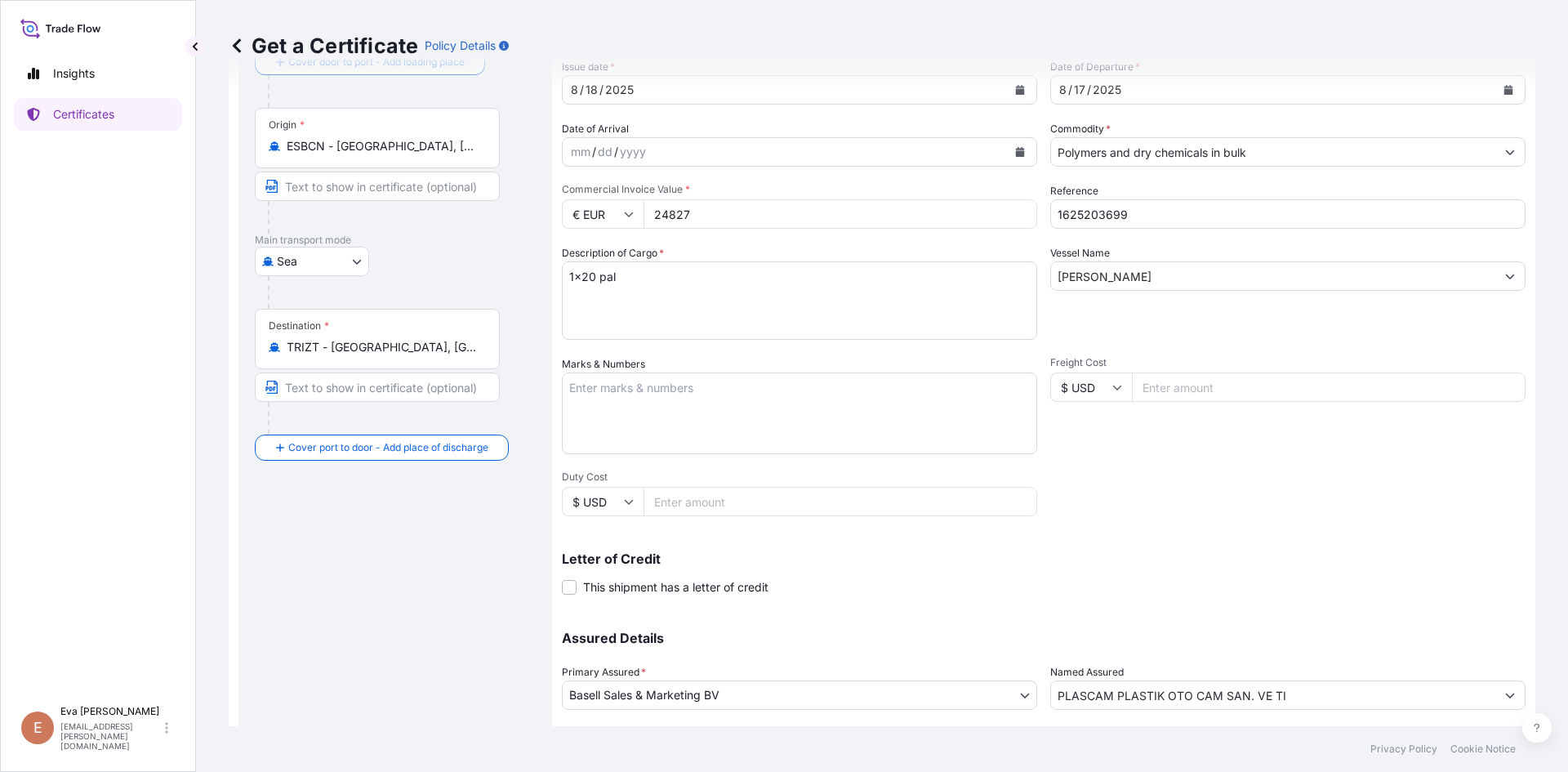
scroll to position [0, 0]
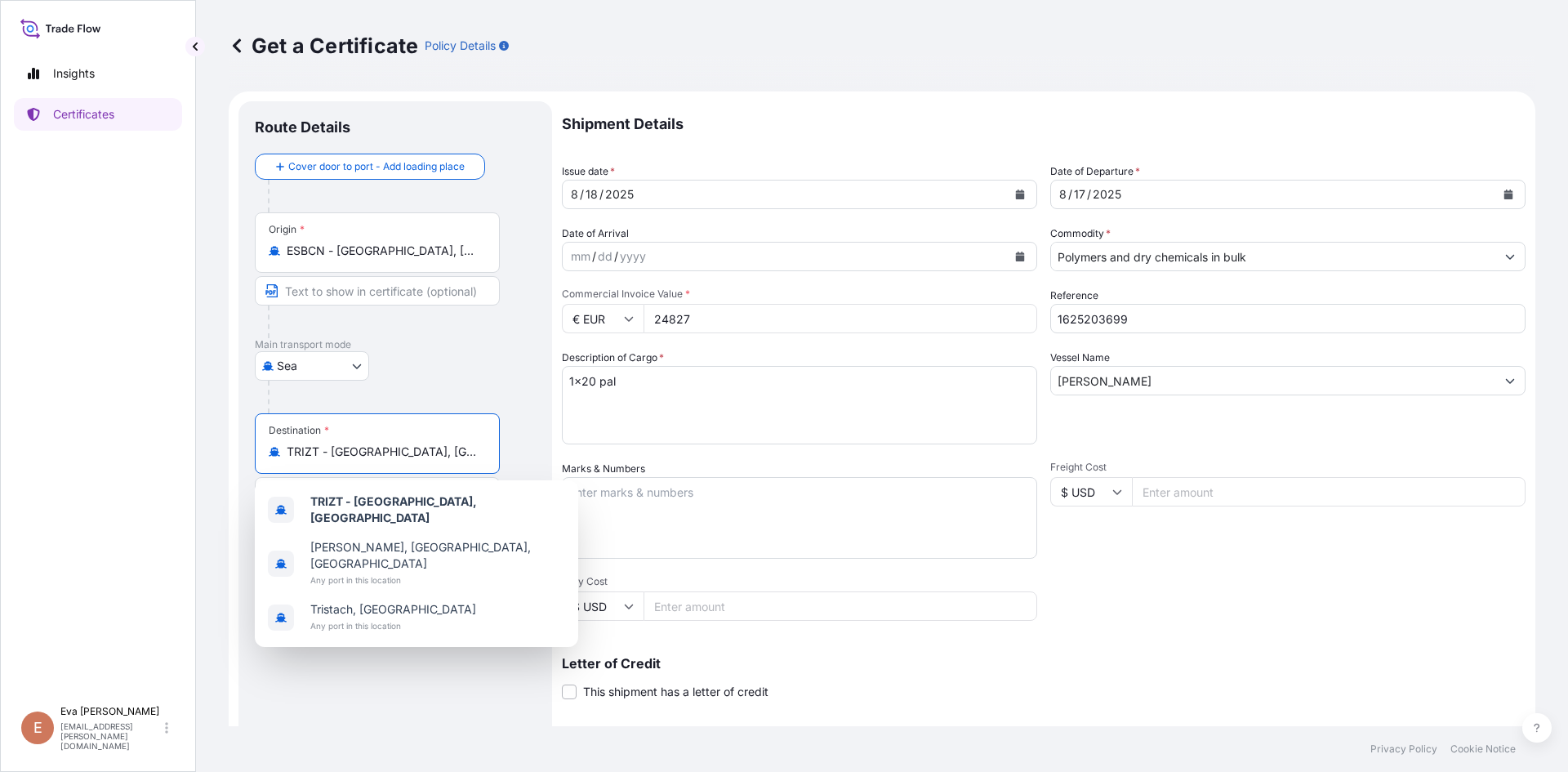
click at [443, 456] on input "TRIZT - [GEOGRAPHIC_DATA], [GEOGRAPHIC_DATA]" at bounding box center [383, 452] width 192 height 17
drag, startPoint x: 443, startPoint y: 456, endPoint x: 242, endPoint y: 471, distance: 201.6
click at [242, 471] on div "Route Details Cover door to port - Add loading place Place of loading Road / [G…" at bounding box center [395, 514] width 314 height 824
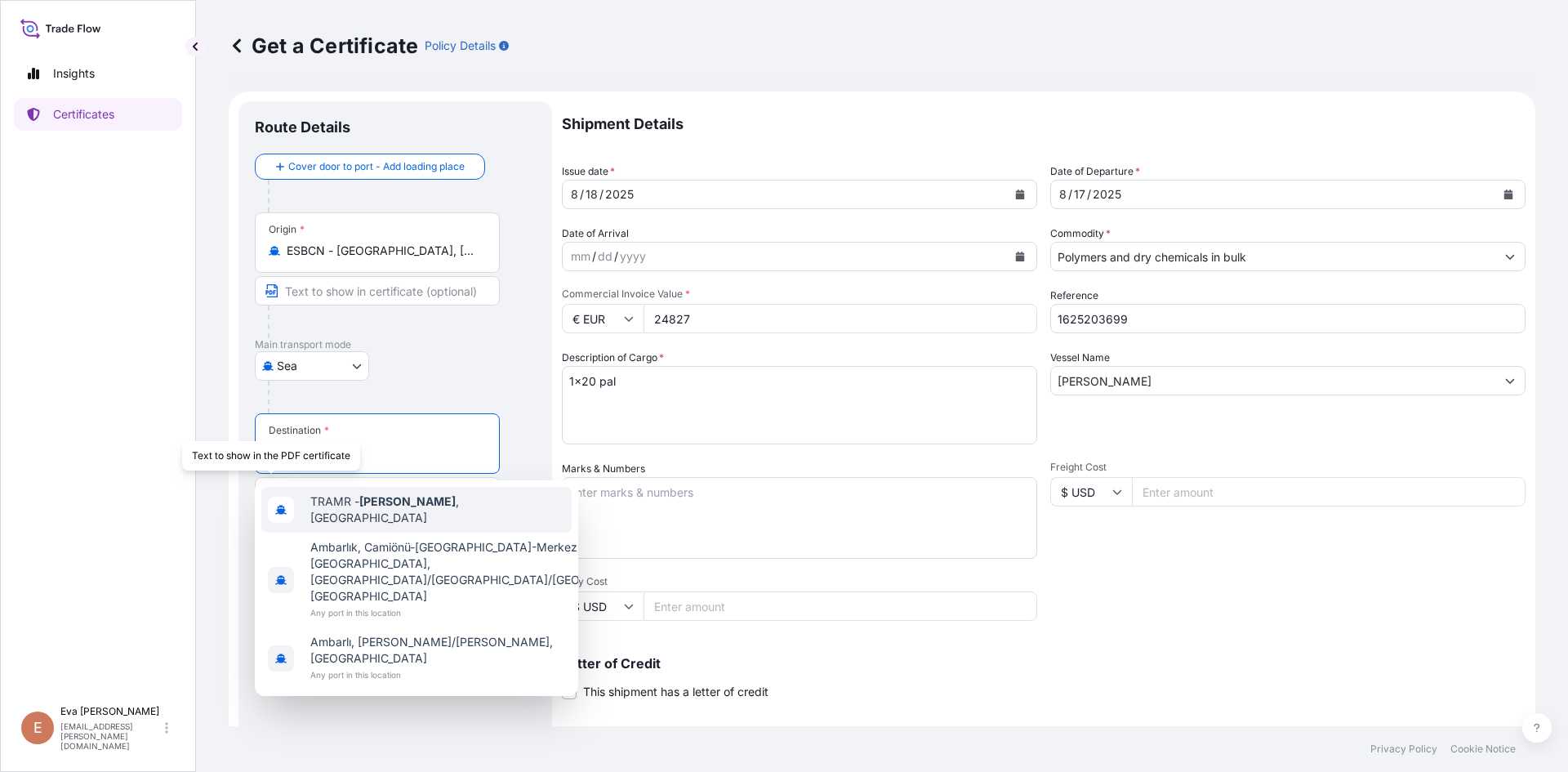
click at [336, 497] on div "TRAMR - [GEOGRAPHIC_DATA] , [GEOGRAPHIC_DATA]" at bounding box center [416, 510] width 311 height 45
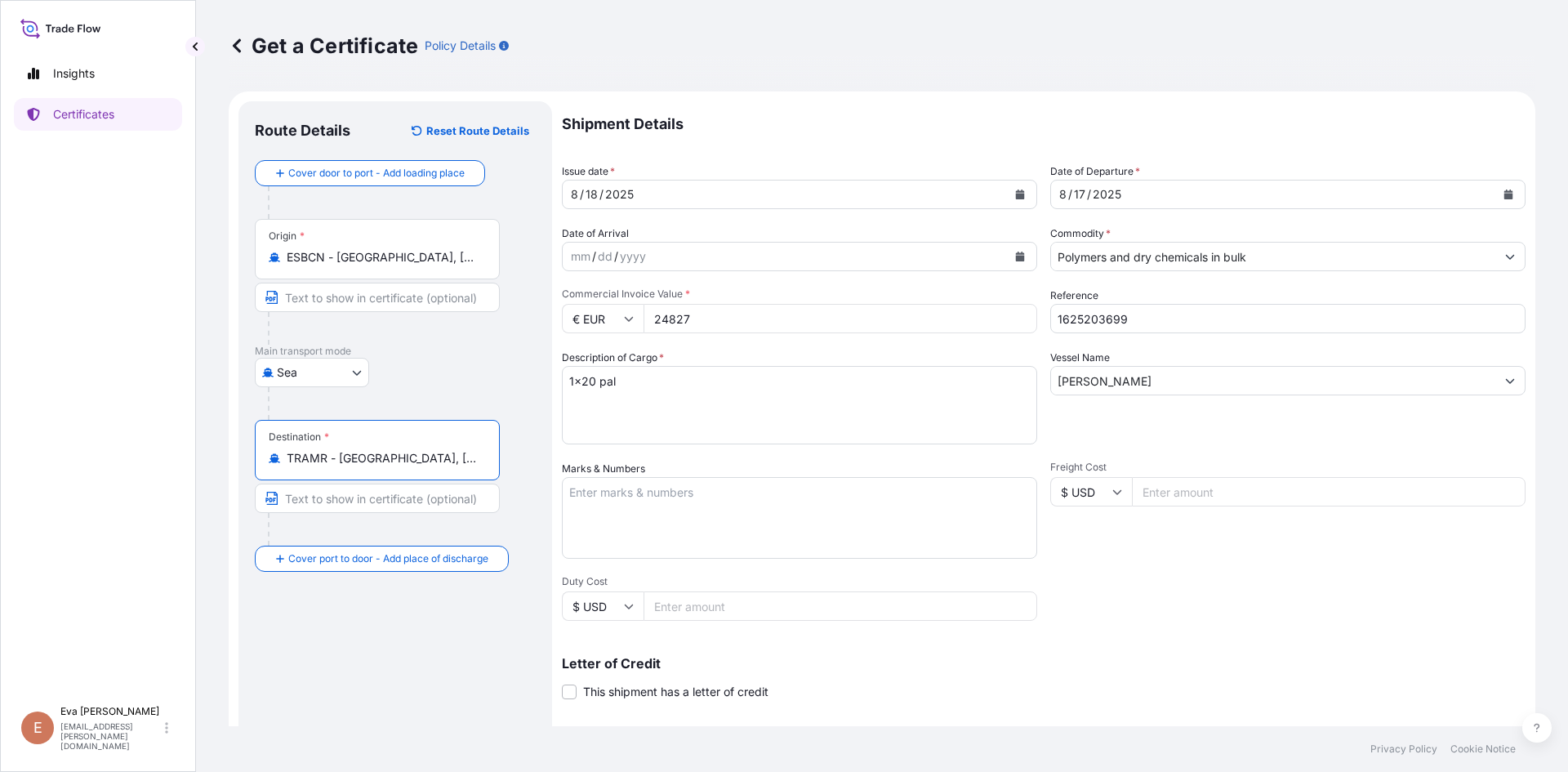
type input "TRAMR - [GEOGRAPHIC_DATA], [GEOGRAPHIC_DATA]"
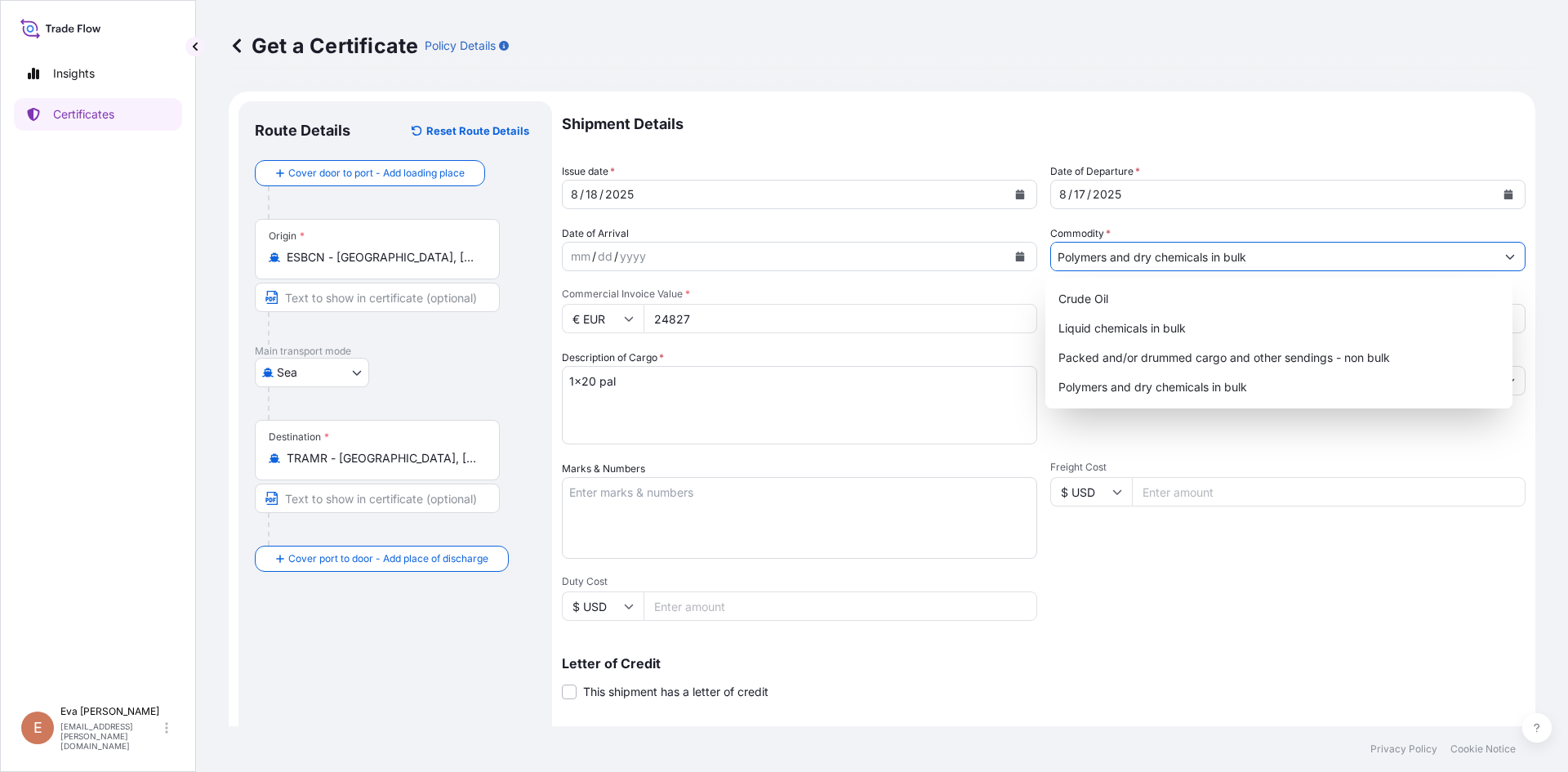
click at [1138, 259] on input "Polymers and dry chemicals in bulk" at bounding box center [1273, 256] width 445 height 30
click at [1189, 358] on div "Packed and/or drummed cargo and other sendings - non bulk" at bounding box center [1279, 358] width 455 height 30
type input "Packed and/or drummed cargo and other sendings - non bulk"
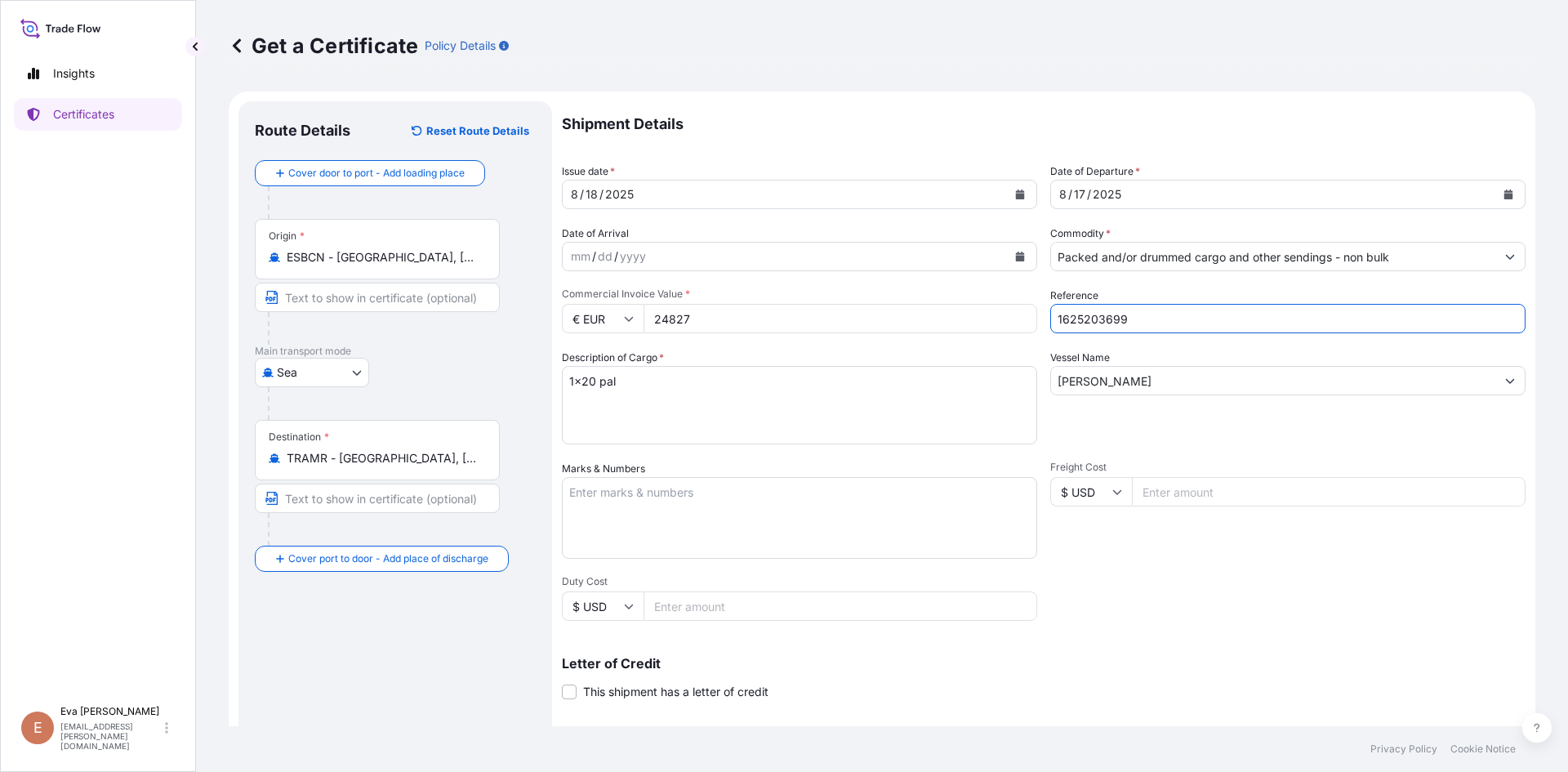
drag, startPoint x: 1170, startPoint y: 316, endPoint x: 1093, endPoint y: 311, distance: 77.2
click at [1093, 311] on input "1625203699" at bounding box center [1288, 318] width 475 height 30
type input "1625203896"
drag, startPoint x: 771, startPoint y: 318, endPoint x: 742, endPoint y: 315, distance: 29.2
click at [742, 315] on input "24827" at bounding box center [840, 318] width 393 height 30
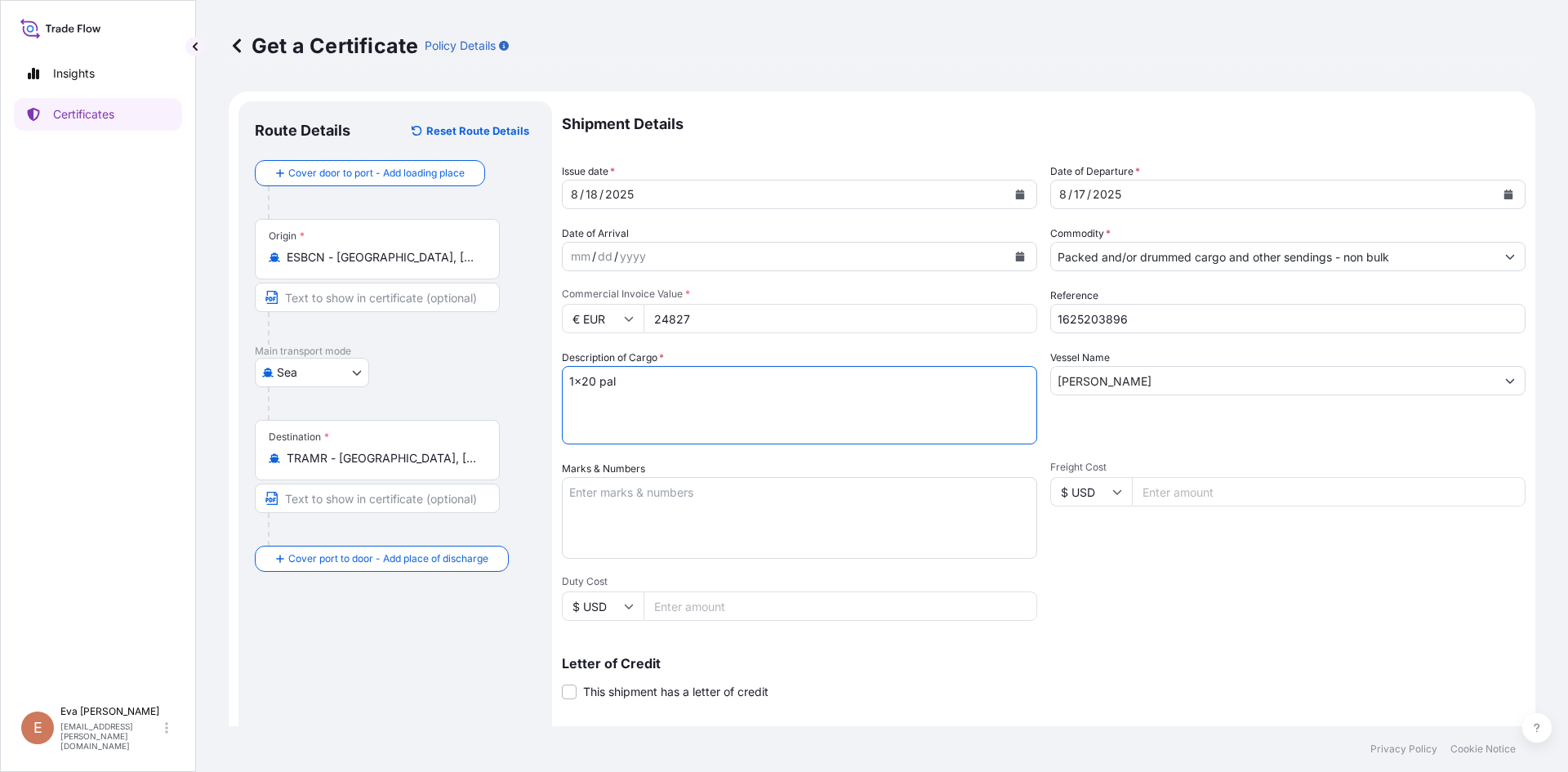
drag, startPoint x: 587, startPoint y: 386, endPoint x: 591, endPoint y: 411, distance: 25.3
click at [587, 387] on textarea "1x20 pal" at bounding box center [800, 405] width 475 height 79
type textarea "1x40 pal"
drag, startPoint x: 654, startPoint y: 316, endPoint x: 787, endPoint y: 323, distance: 133.2
click at [787, 323] on input "24827" at bounding box center [840, 318] width 393 height 30
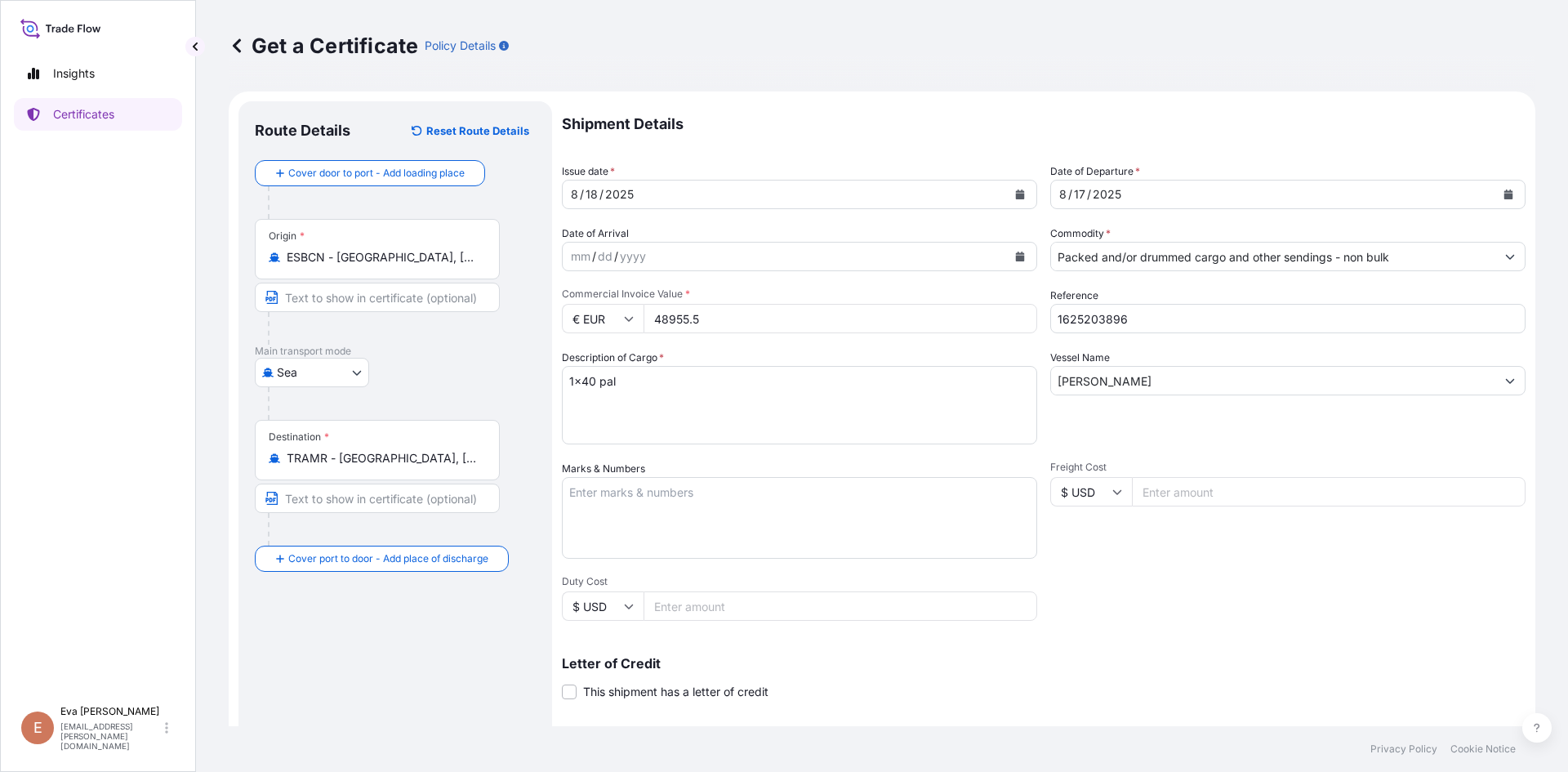
type input "48955.5"
drag, startPoint x: 1152, startPoint y: 314, endPoint x: 1143, endPoint y: 312, distance: 9.2
click at [1143, 312] on input "1625203896" at bounding box center [1288, 318] width 475 height 30
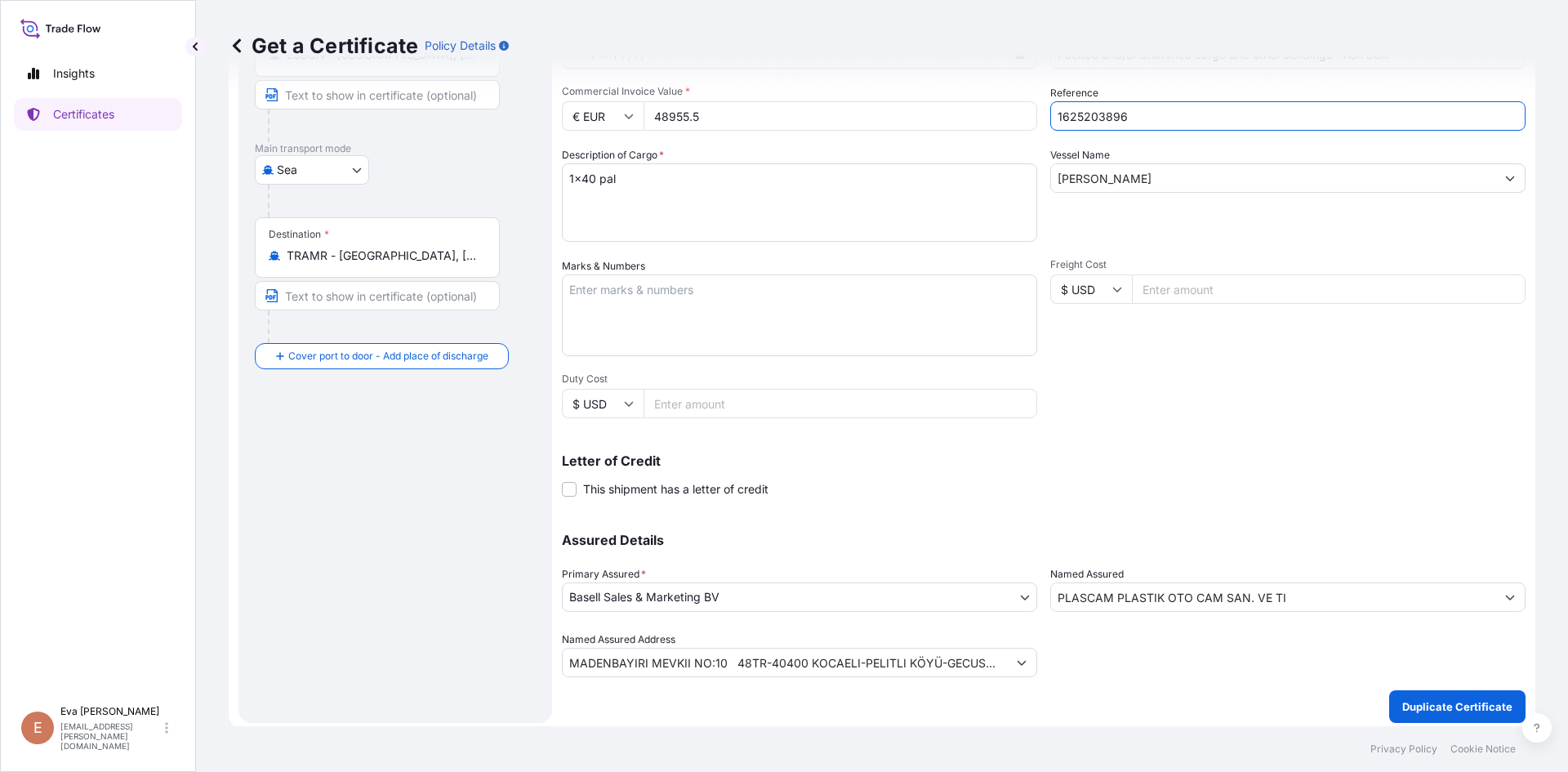
scroll to position [209, 0]
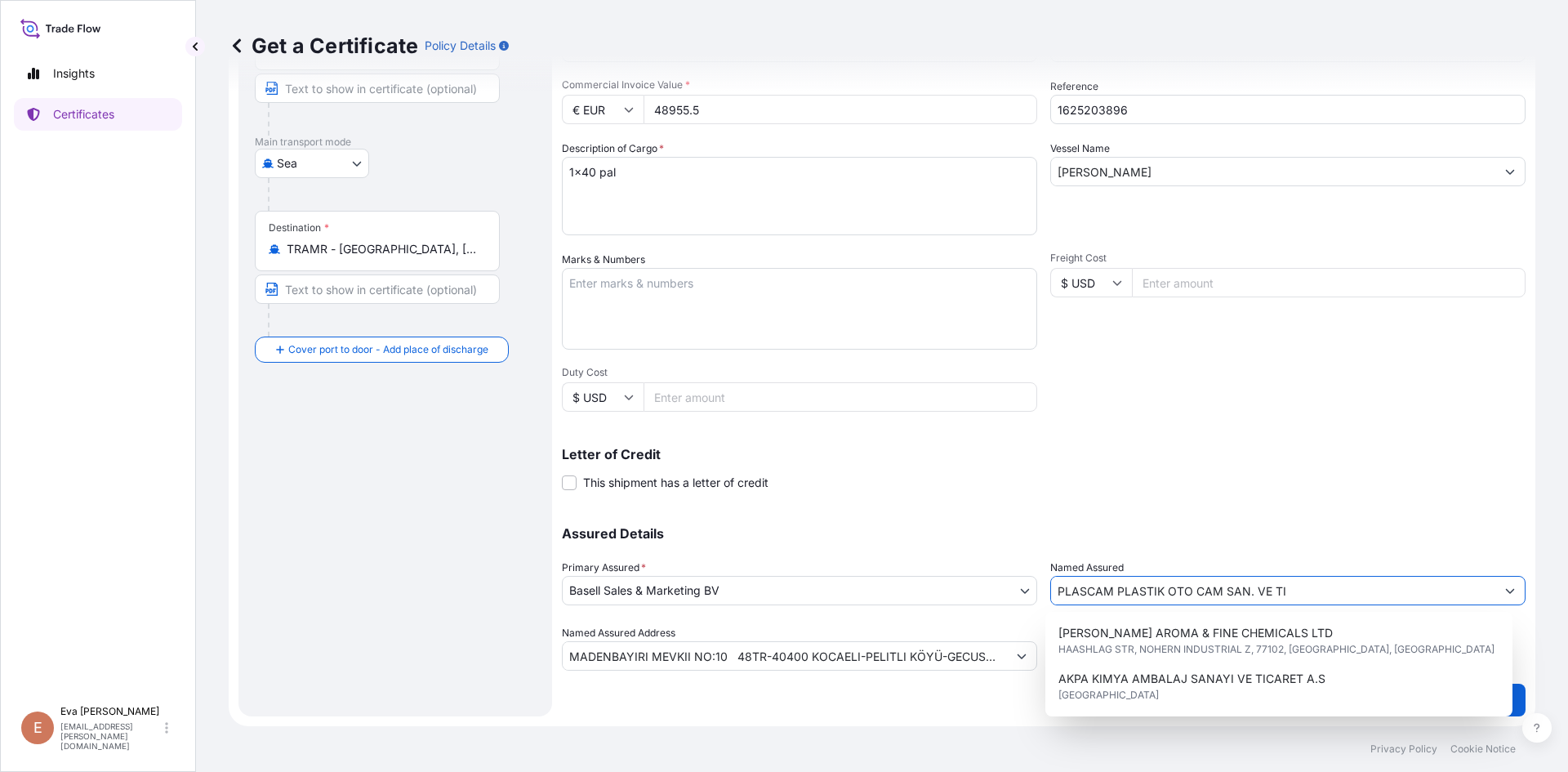
drag, startPoint x: 1334, startPoint y: 589, endPoint x: 962, endPoint y: 589, distance: 372.0
click at [962, 589] on div "Assured Details Primary Assured * Basell Sales & Marketing BV Basell Poliolefin…" at bounding box center [1043, 589] width 963 height 164
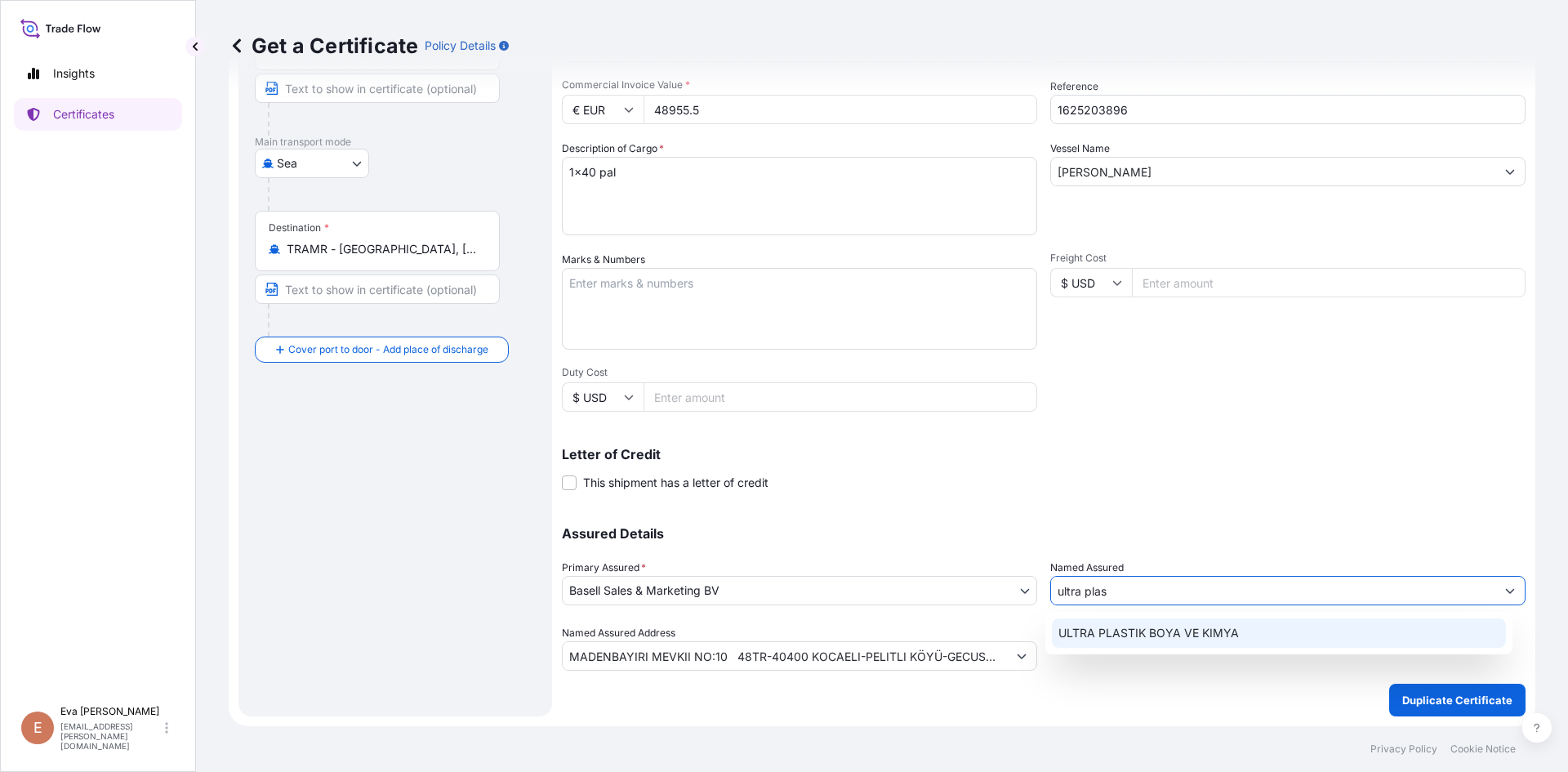
click at [1130, 627] on span "ULTRA PLASTIK BOYA VE KIMYA" at bounding box center [1148, 633] width 180 height 17
type input "ULTRA PLASTIK BOYA VE KIMYA"
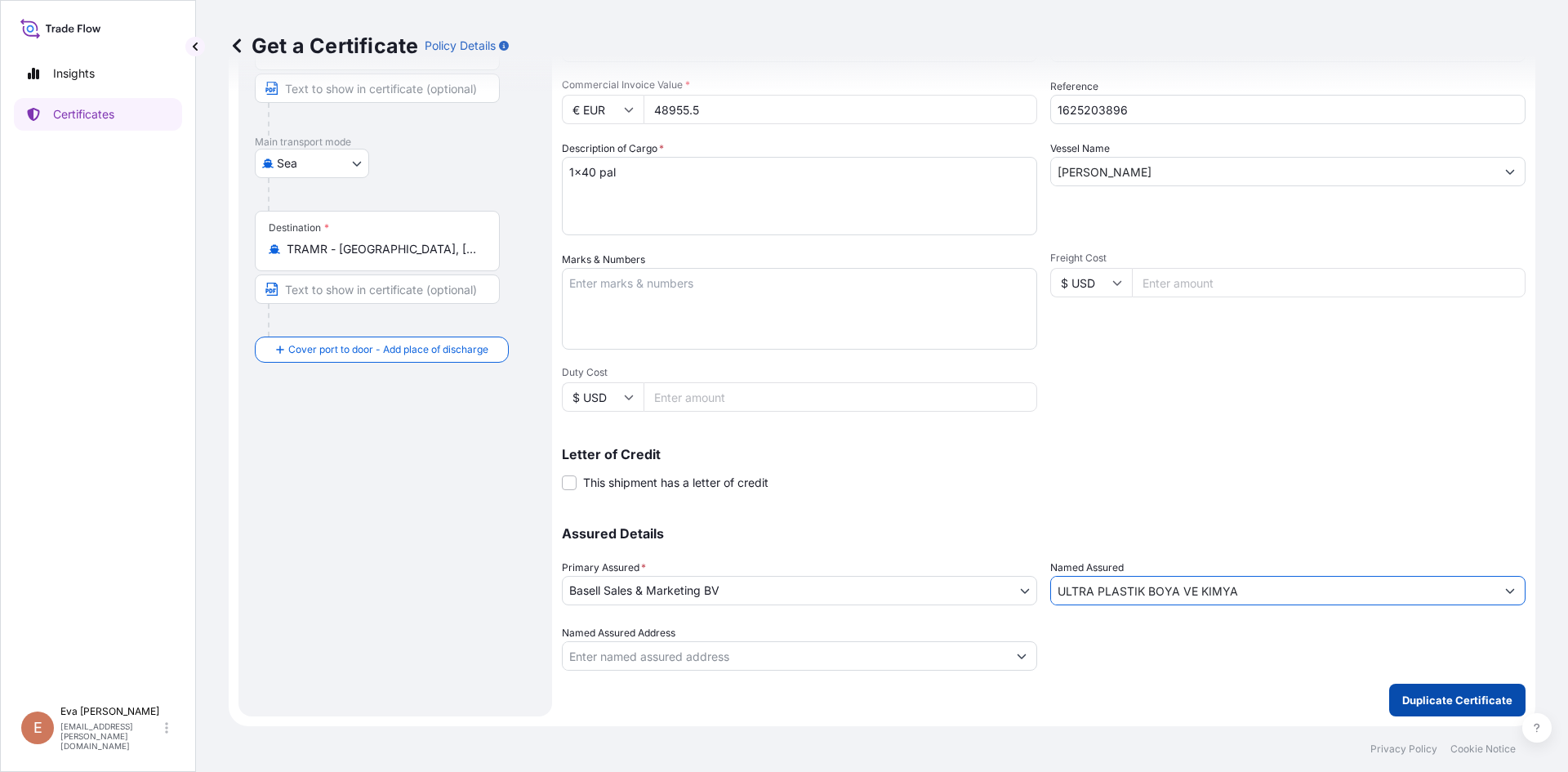
type input "ULTRA PLASTIK BOYA VE KIMYA"
click at [1454, 698] on p "Duplicate Certificate" at bounding box center [1458, 700] width 110 height 17
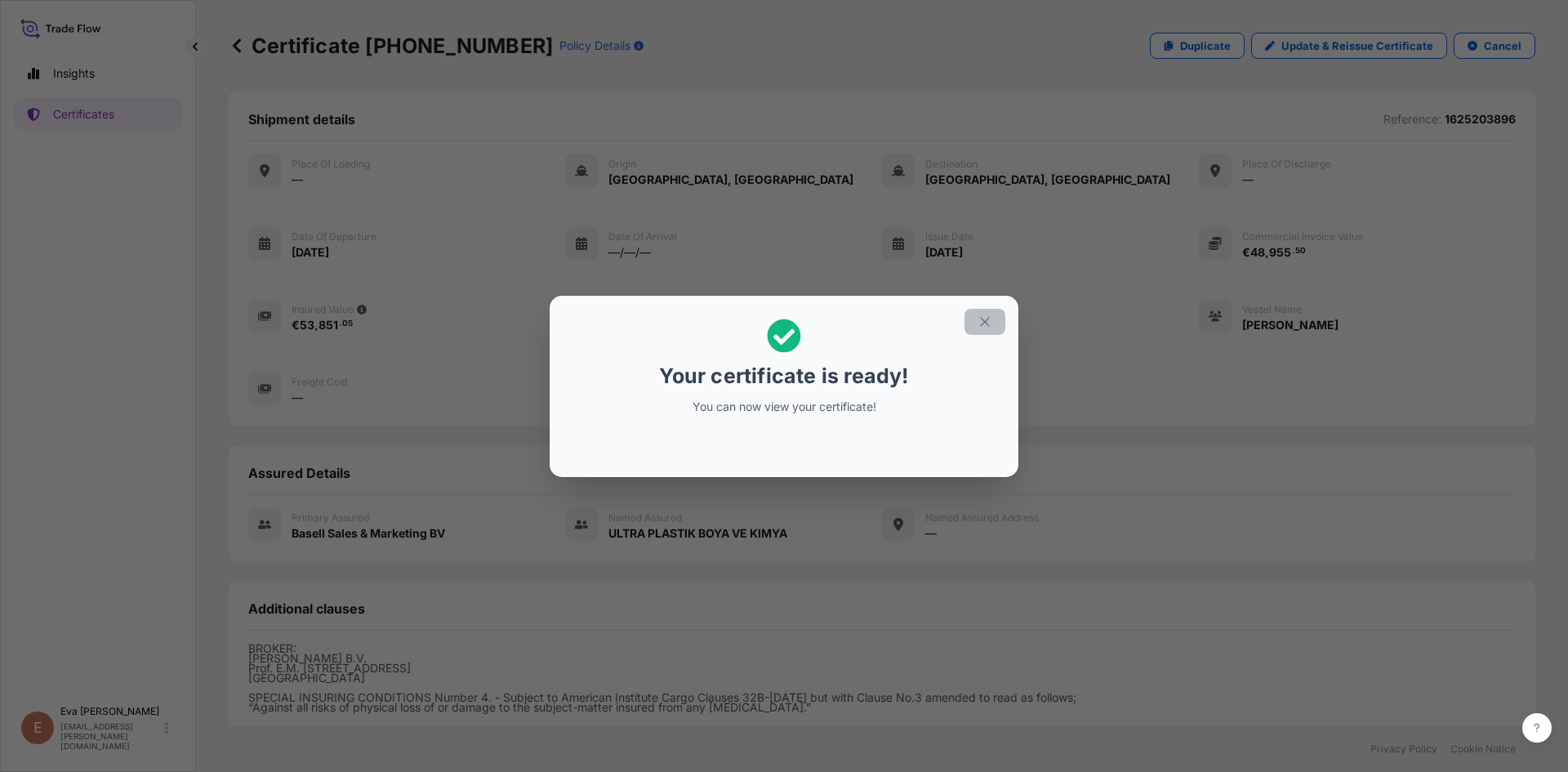
click at [979, 324] on icon "button" at bounding box center [984, 321] width 15 height 15
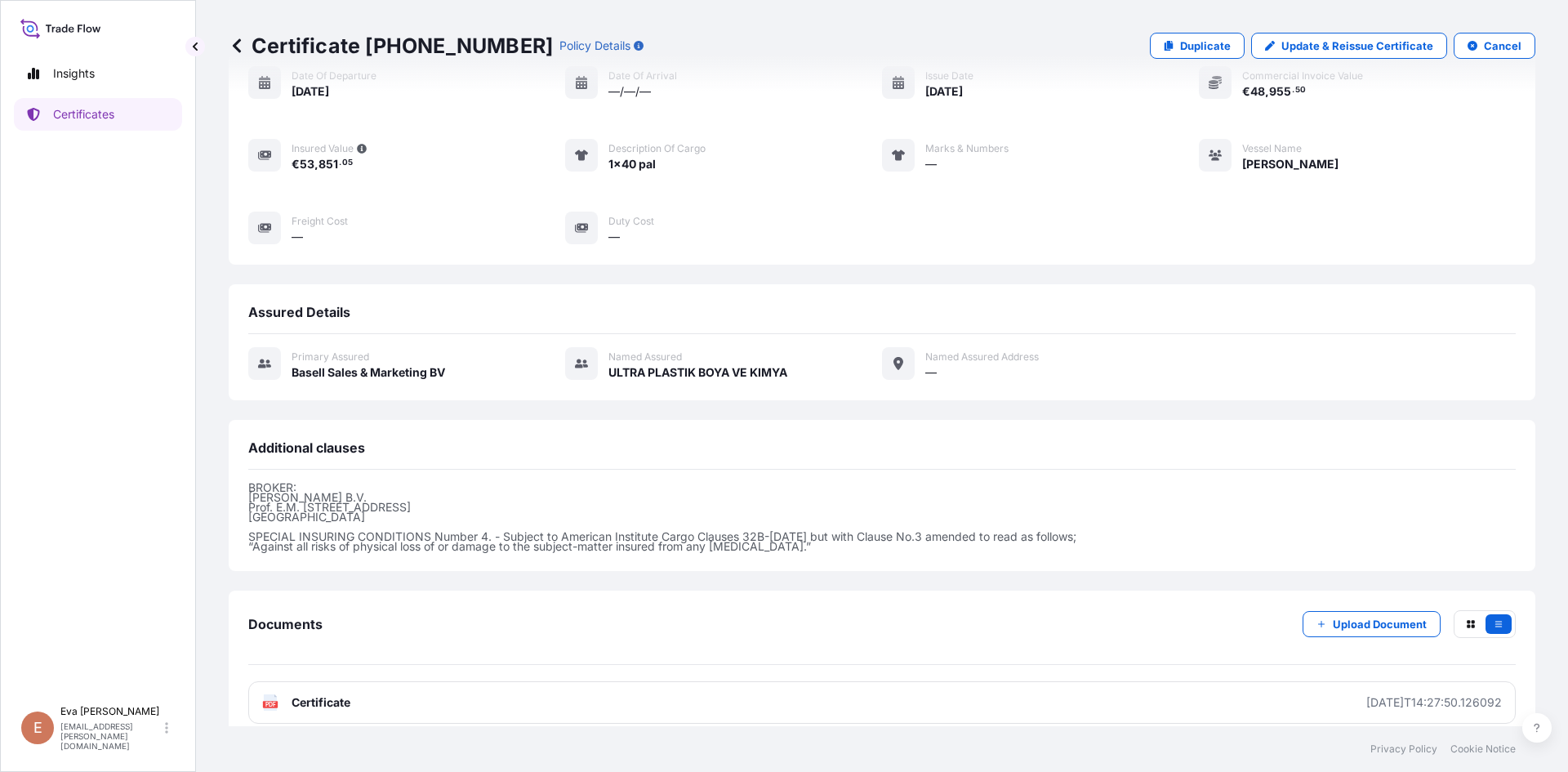
scroll to position [178, 0]
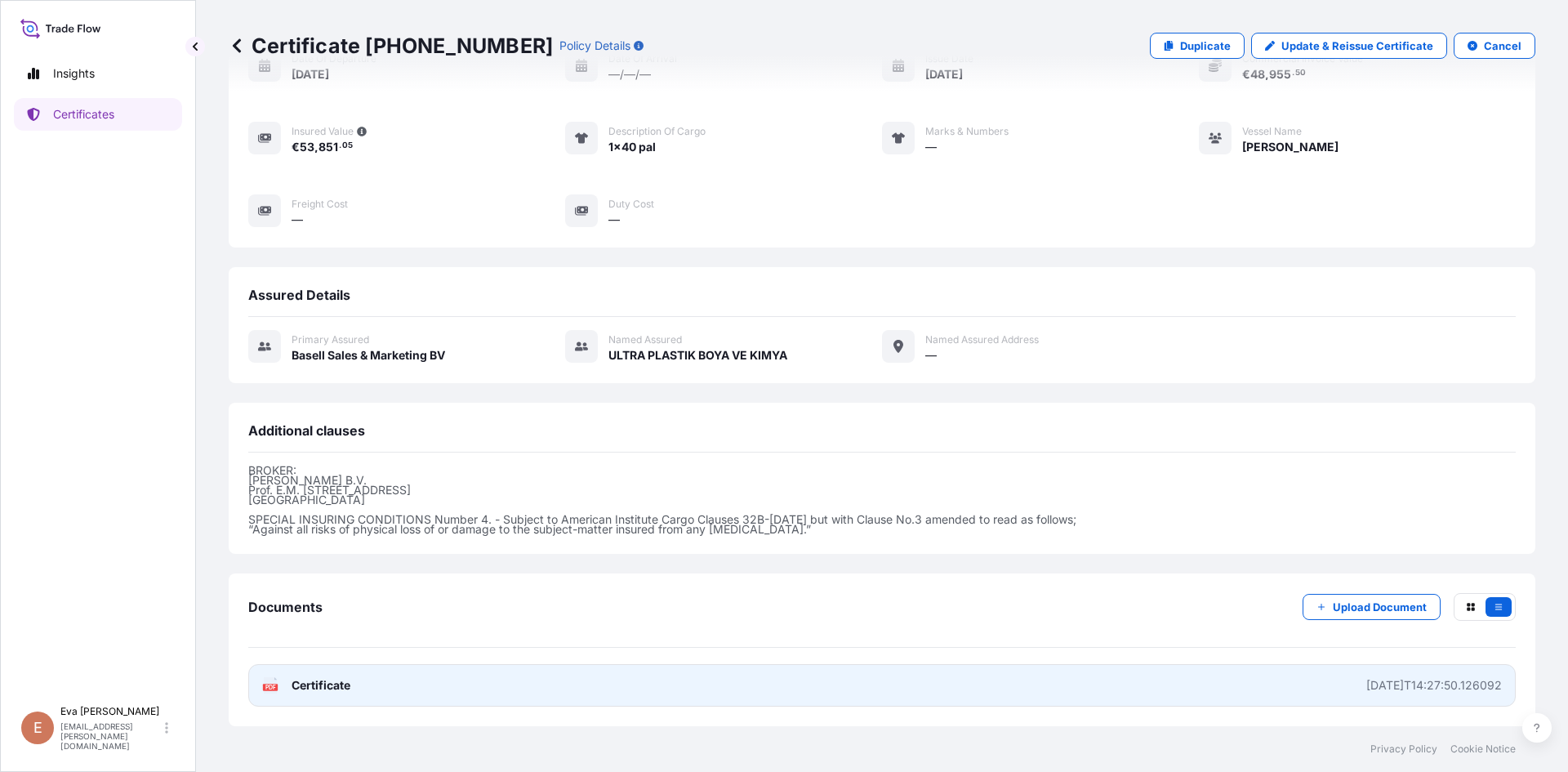
click at [285, 689] on div "PDF Certificate" at bounding box center [306, 685] width 88 height 17
